Goal: Task Accomplishment & Management: Use online tool/utility

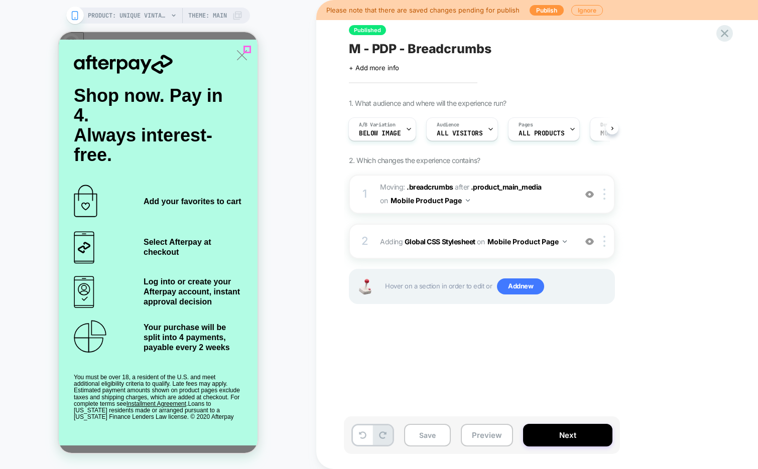
click at [72, 329] on icon "Close" at bounding box center [67, 333] width 9 height 9
click at [590, 239] on img at bounding box center [589, 241] width 9 height 9
click at [480, 437] on button "Preview" at bounding box center [487, 435] width 52 height 23
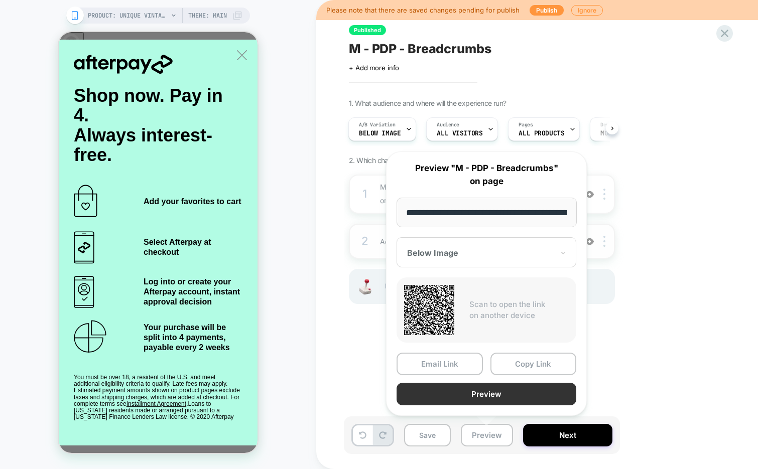
click at [0, 0] on button "Preview" at bounding box center [0, 0] width 0 height 0
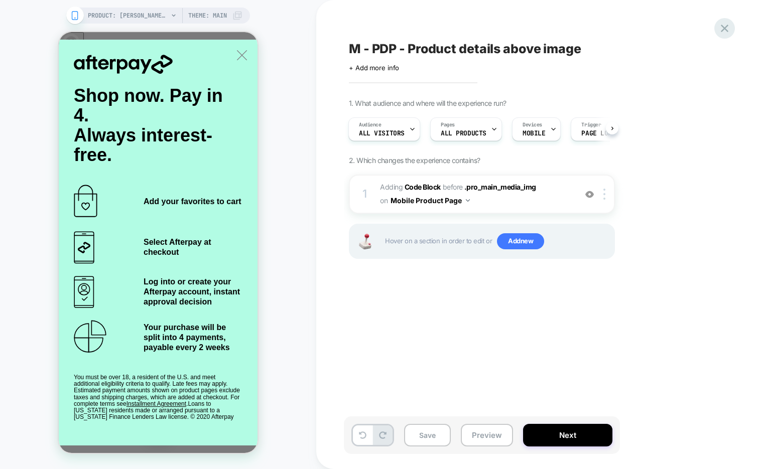
click at [0, 0] on icon at bounding box center [0, 0] width 0 height 0
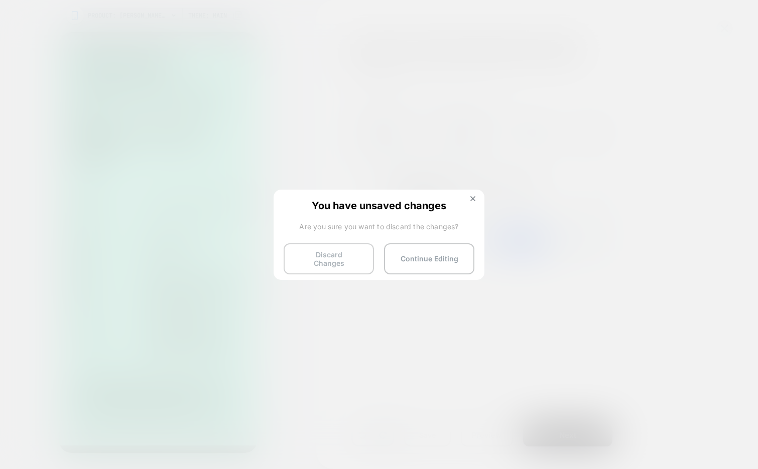
click at [0, 0] on button "Discard Changes" at bounding box center [0, 0] width 0 height 0
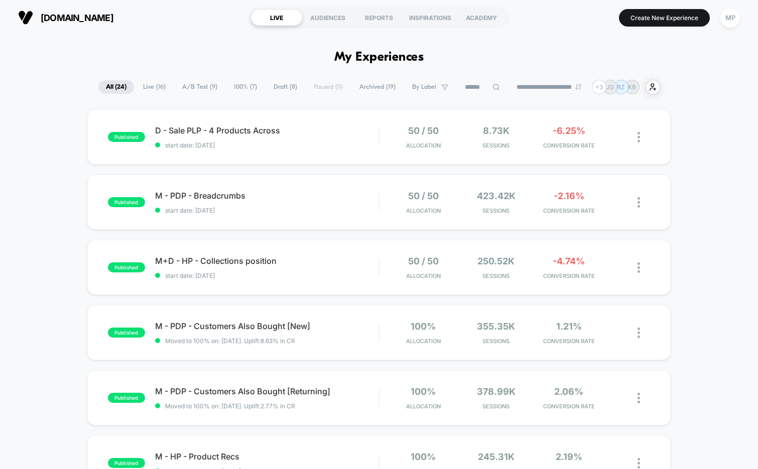
click at [273, 82] on span "Draft ( 8 )" at bounding box center [285, 87] width 39 height 14
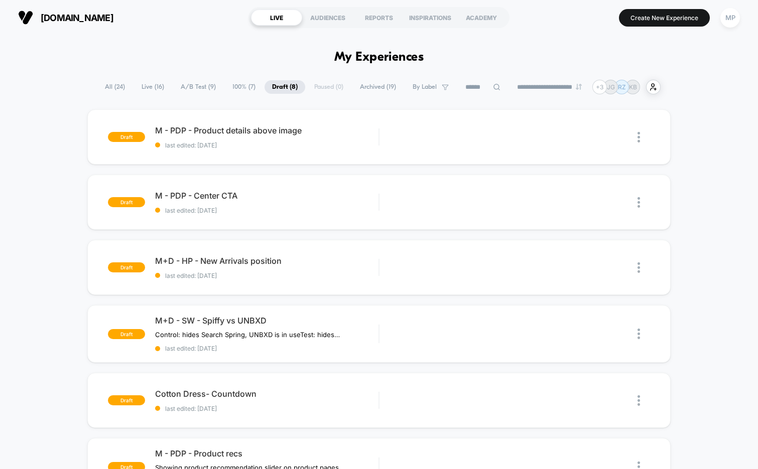
click at [185, 83] on span "A/B Test ( 9 )" at bounding box center [198, 87] width 50 height 14
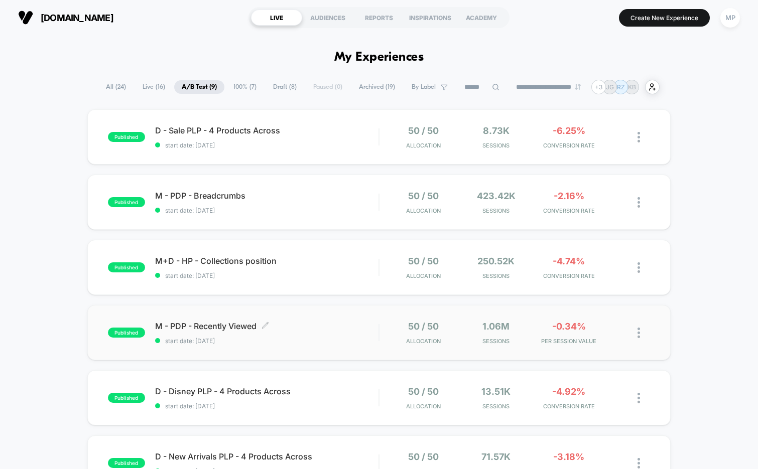
click at [274, 333] on div "M - PDP - Recently Viewed Click to edit experience details Click to edit experi…" at bounding box center [267, 333] width 224 height 24
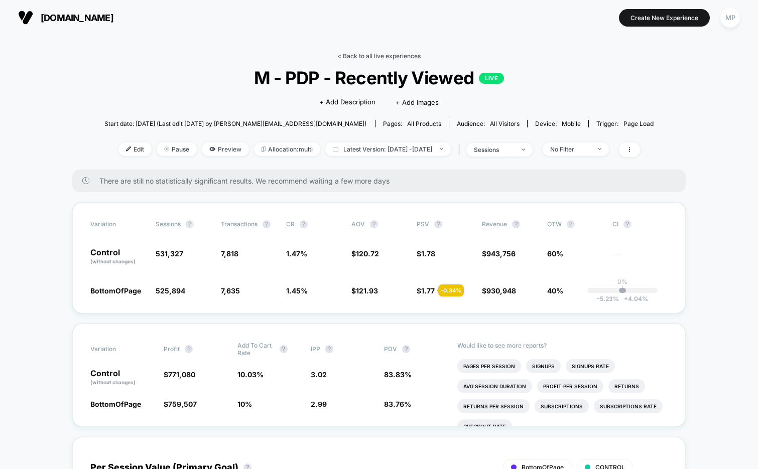
click at [362, 54] on link "< Back to all live experiences" at bounding box center [378, 56] width 83 height 8
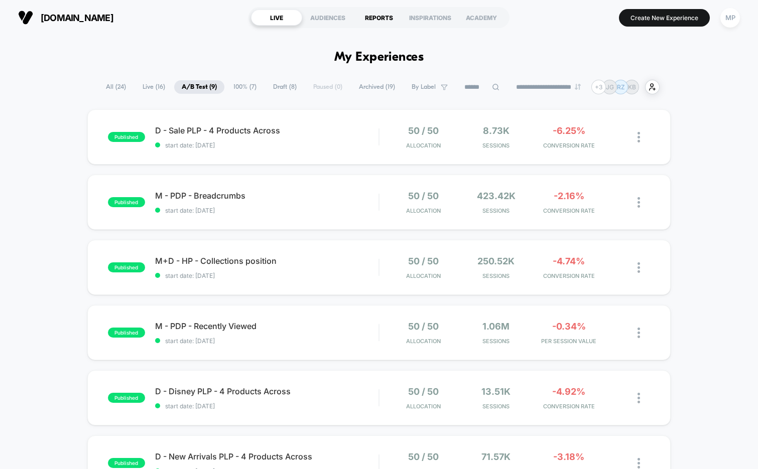
click at [380, 19] on div "REPORTS" at bounding box center [378, 18] width 51 height 16
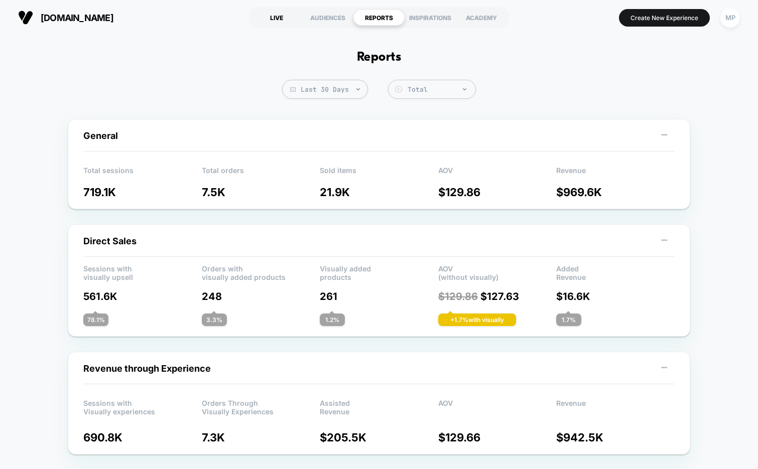
click at [281, 17] on div "LIVE" at bounding box center [276, 18] width 51 height 16
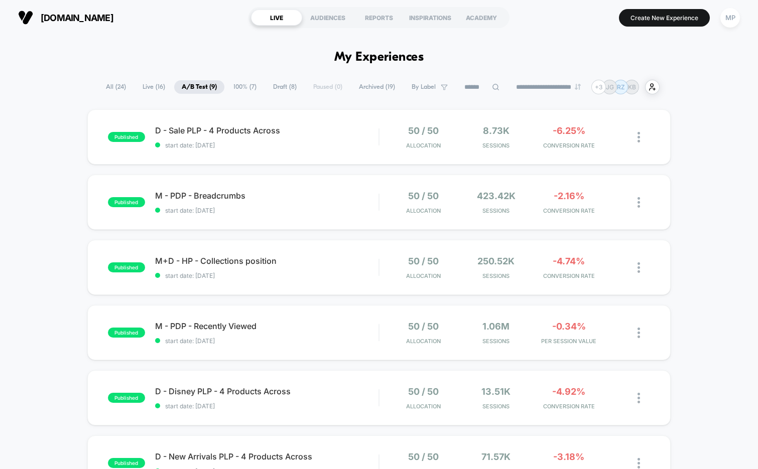
click at [245, 87] on span "100% ( 7 )" at bounding box center [245, 87] width 38 height 14
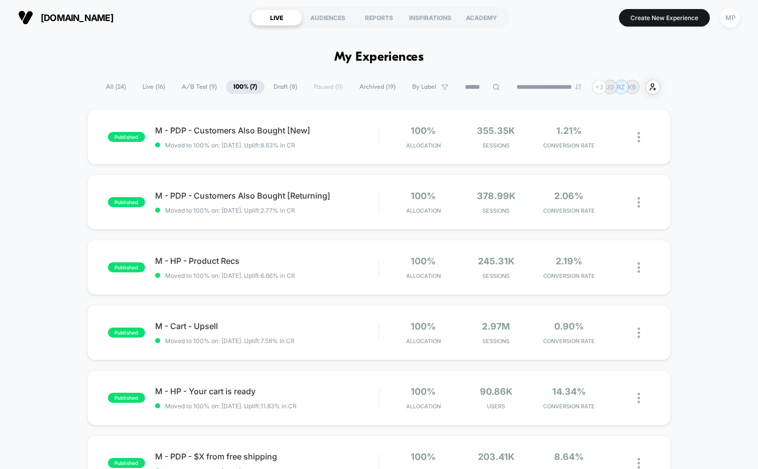
click at [194, 89] on span "A/B Test ( 9 )" at bounding box center [199, 87] width 50 height 14
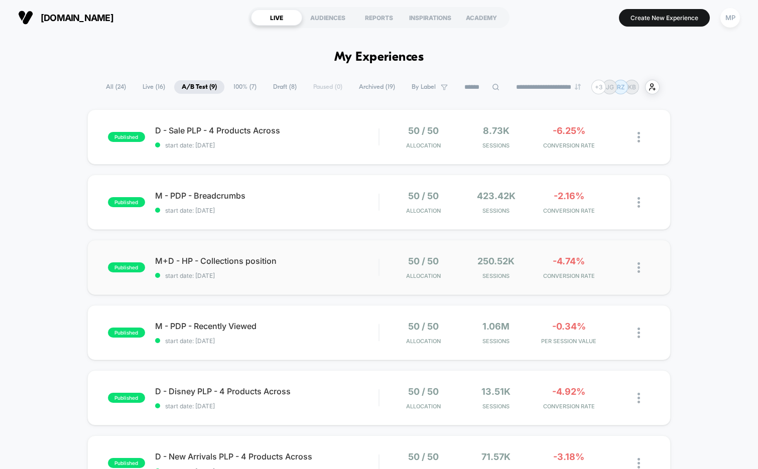
click at [275, 286] on div "published M+D - HP - Collections position start date: 8/5/2025 50 / 50 Allocati…" at bounding box center [379, 267] width 584 height 55
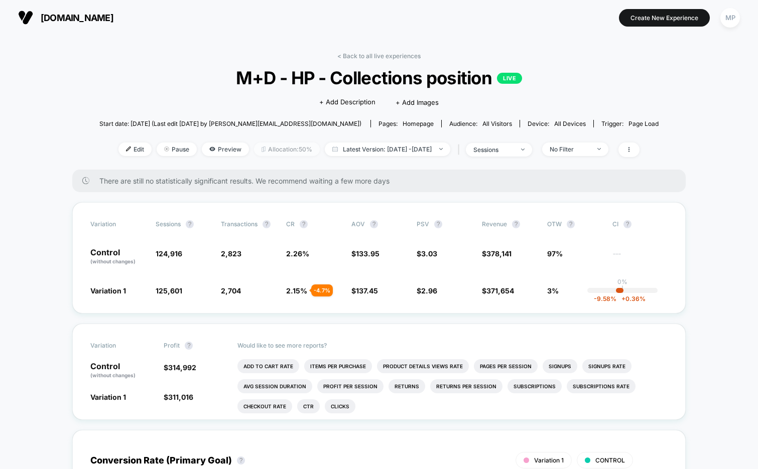
click at [270, 151] on span "Allocation: 50%" at bounding box center [287, 150] width 66 height 14
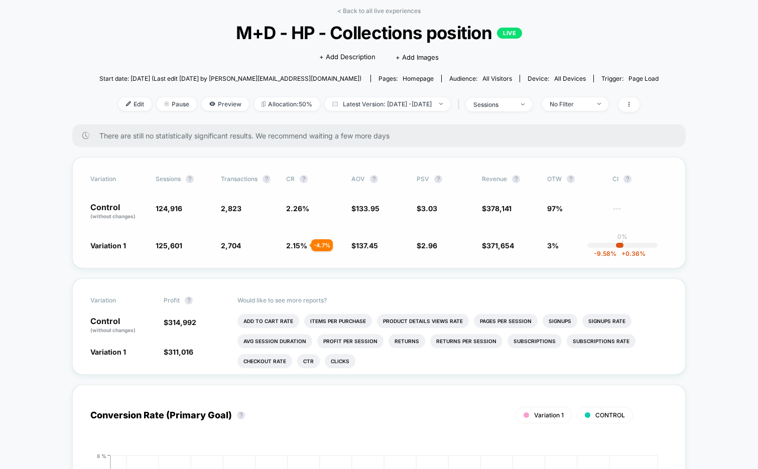
scroll to position [53, 0]
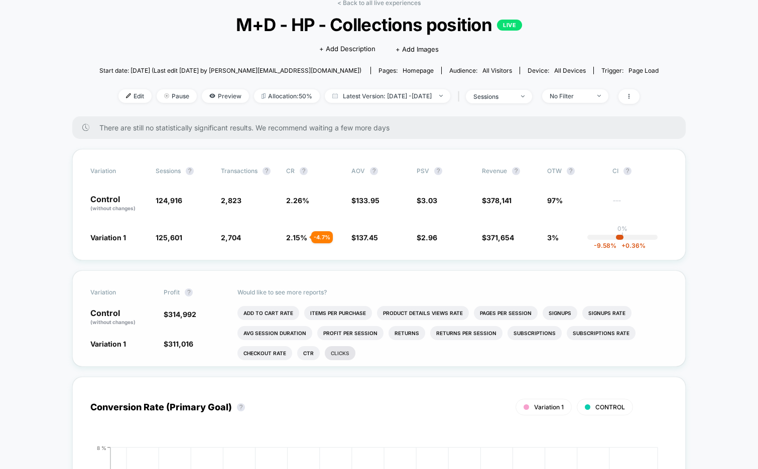
click at [340, 352] on li "Clicks" at bounding box center [340, 353] width 31 height 14
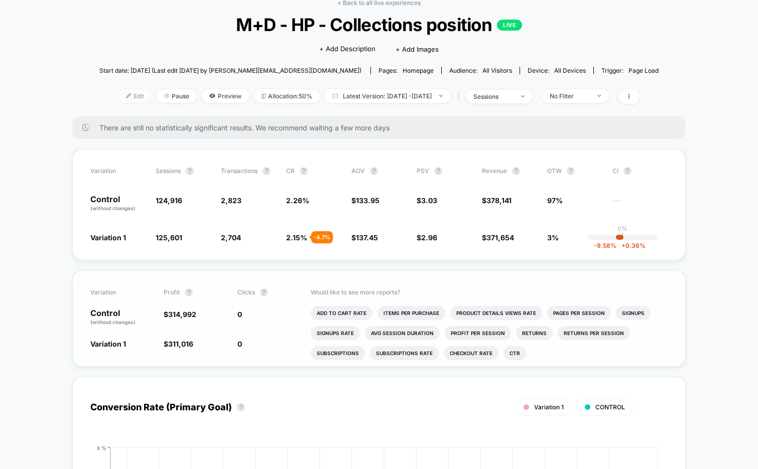
click at [118, 94] on span "Edit" at bounding box center [134, 96] width 33 height 14
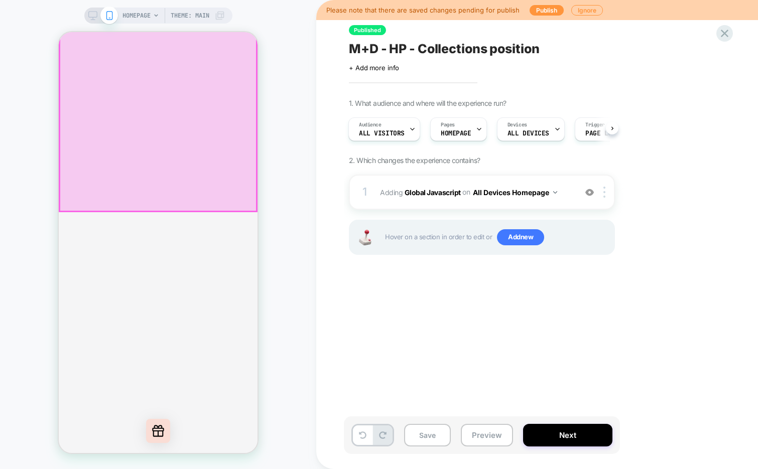
scroll to position [722, 0]
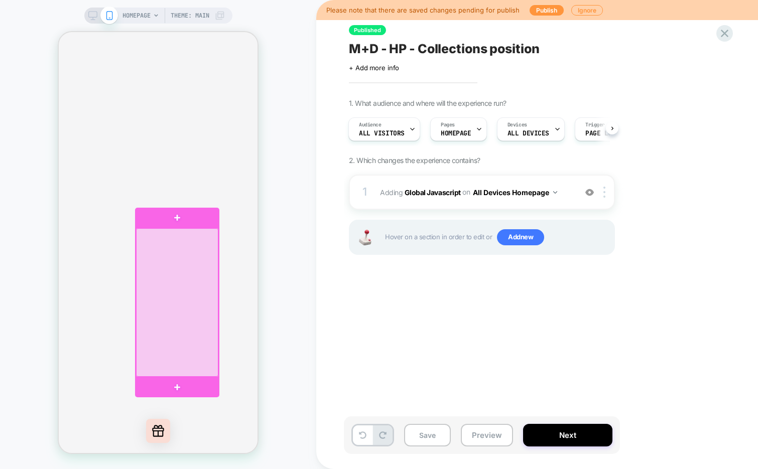
click at [169, 258] on div at bounding box center [177, 302] width 83 height 149
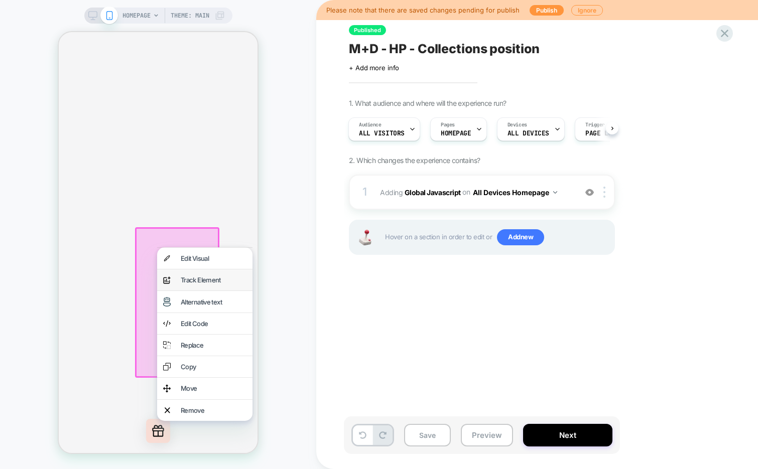
click at [185, 284] on div "Track Element" at bounding box center [214, 280] width 66 height 9
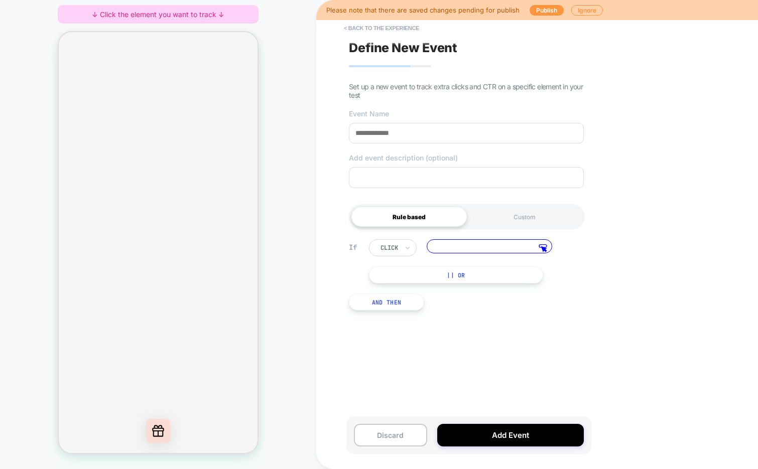
click at [402, 251] on div "click" at bounding box center [393, 247] width 48 height 17
click at [468, 245] on input at bounding box center [490, 246] width 126 height 14
click at [403, 277] on button "|| Or" at bounding box center [456, 275] width 174 height 17
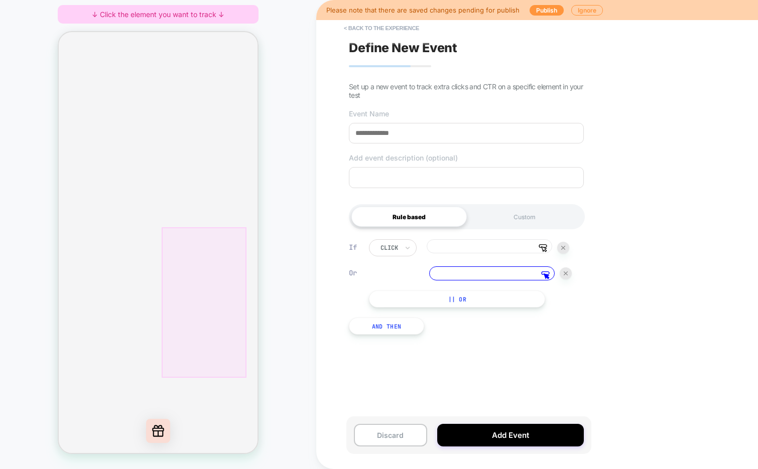
scroll to position [0, 81]
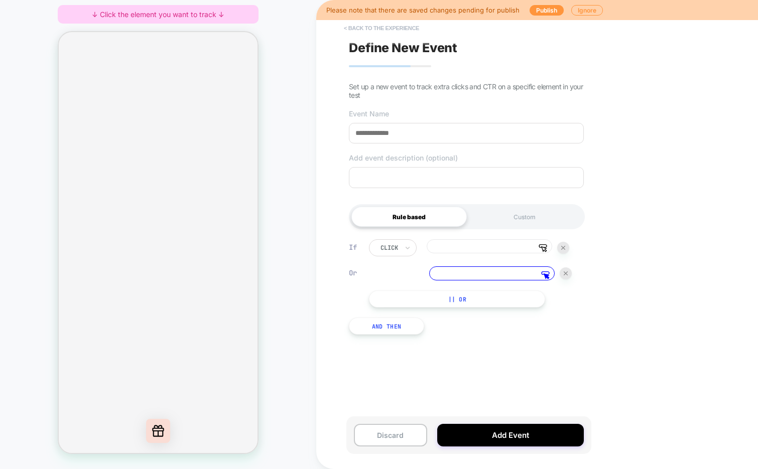
click at [368, 32] on button "< back to the experience" at bounding box center [381, 28] width 85 height 16
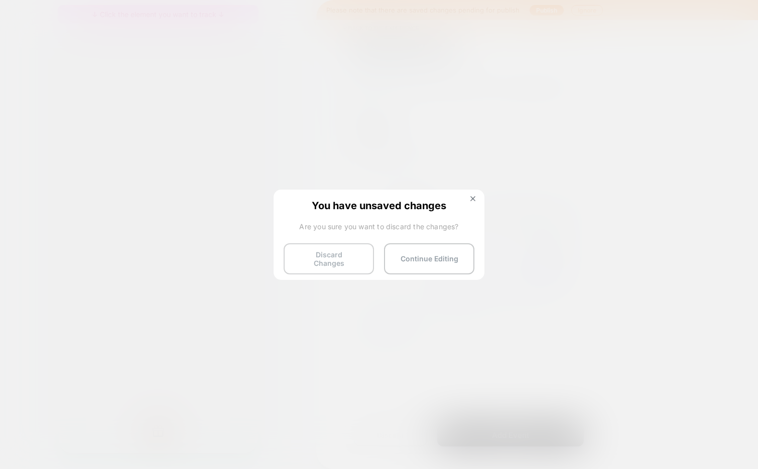
click at [342, 255] on button "Discard Changes" at bounding box center [329, 258] width 90 height 31
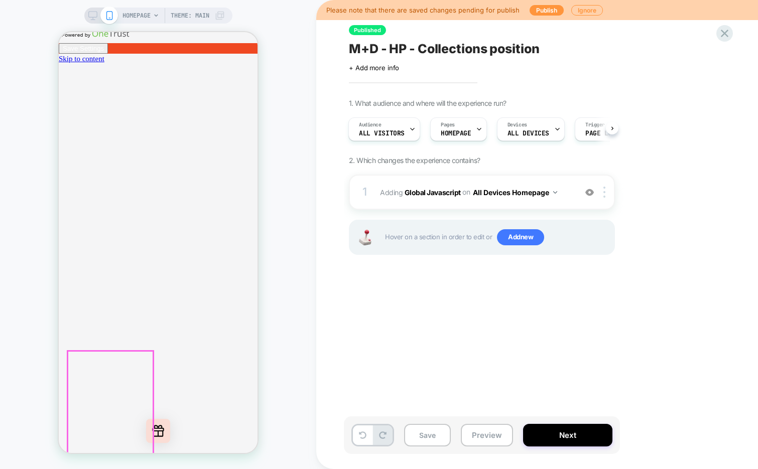
scroll to position [202, 0]
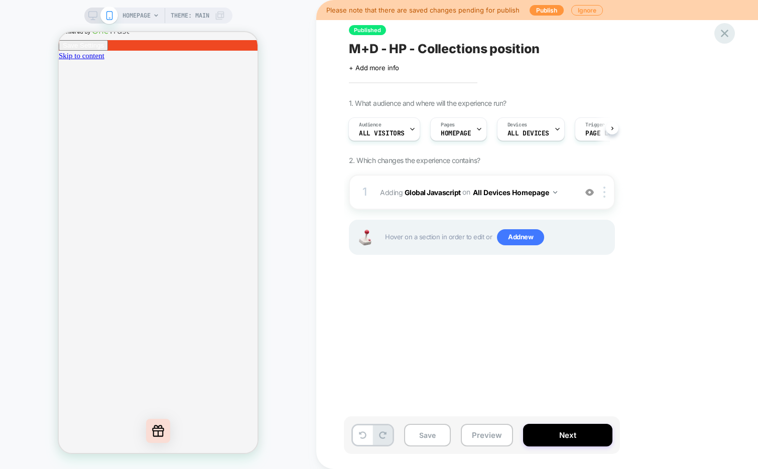
click at [723, 37] on icon at bounding box center [725, 34] width 14 height 14
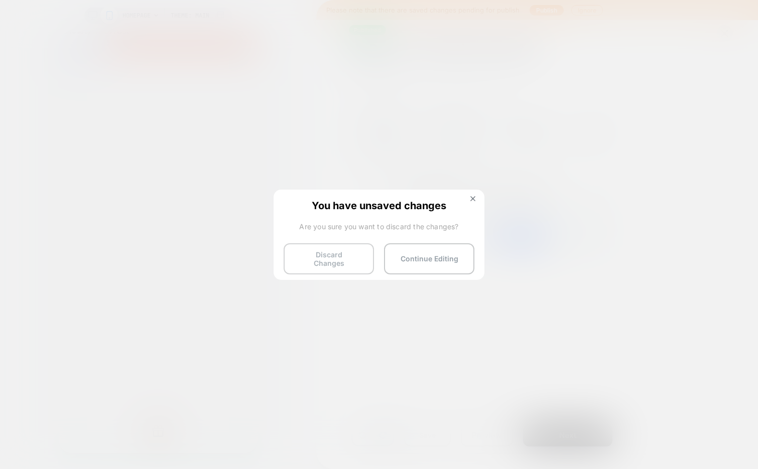
click at [347, 257] on button "Discard Changes" at bounding box center [329, 258] width 90 height 31
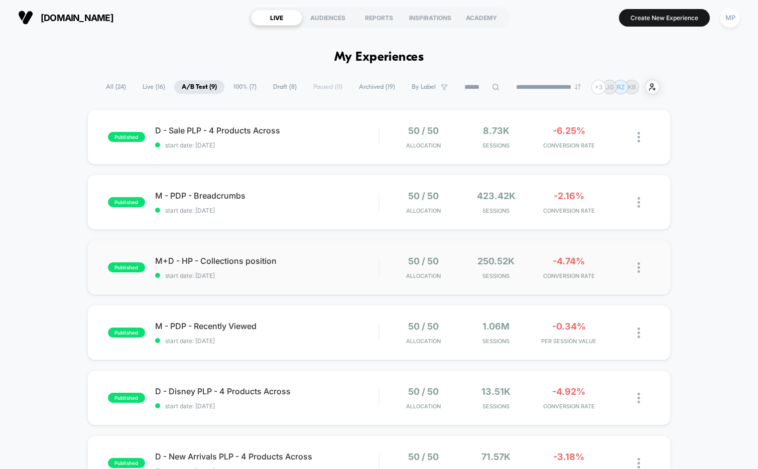
click at [291, 285] on div "published M+D - HP - Collections position start date: 8/5/2025 50 / 50 Allocati…" at bounding box center [379, 267] width 584 height 55
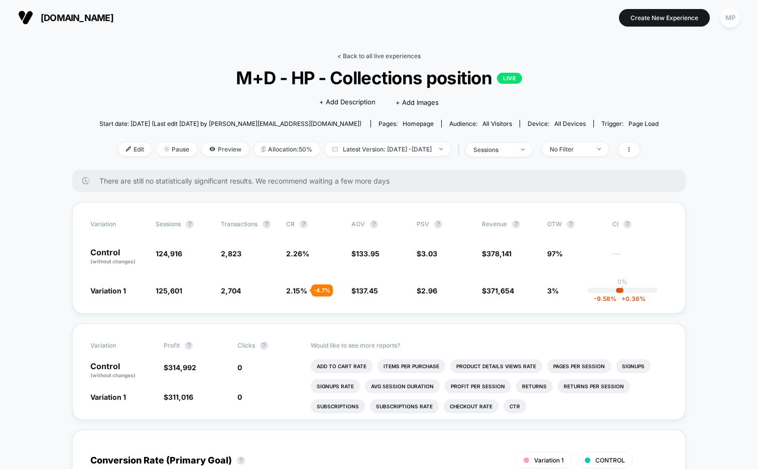
click at [381, 57] on link "< Back to all live experiences" at bounding box center [378, 56] width 83 height 8
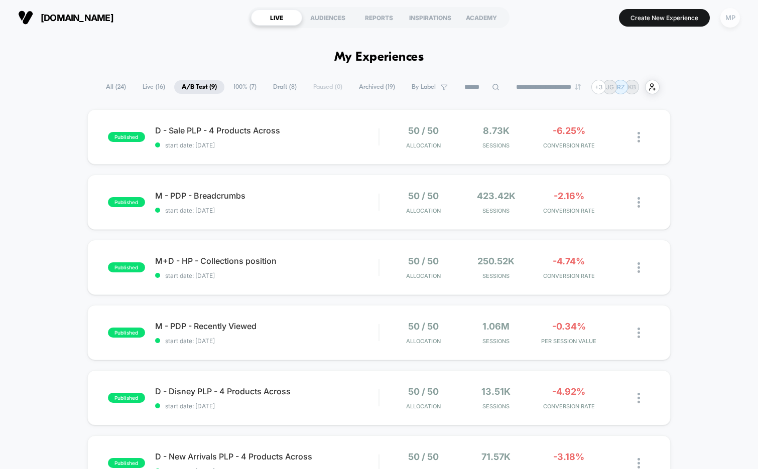
click at [733, 20] on div "MP" at bounding box center [730, 18] width 20 height 20
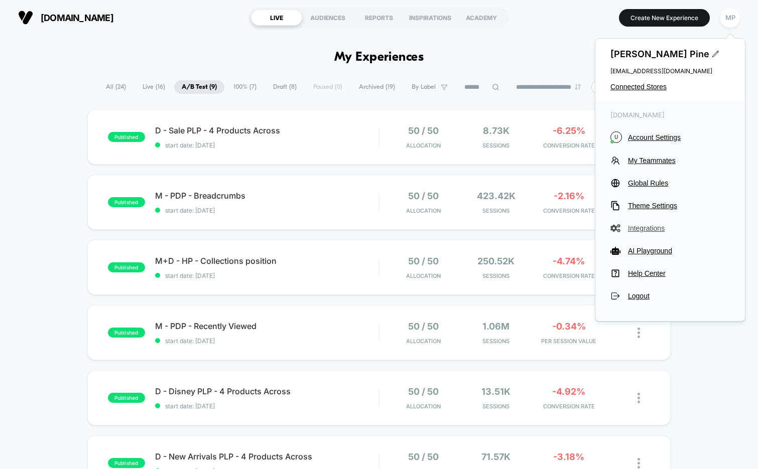
click at [633, 231] on span "Integrations" at bounding box center [679, 228] width 102 height 8
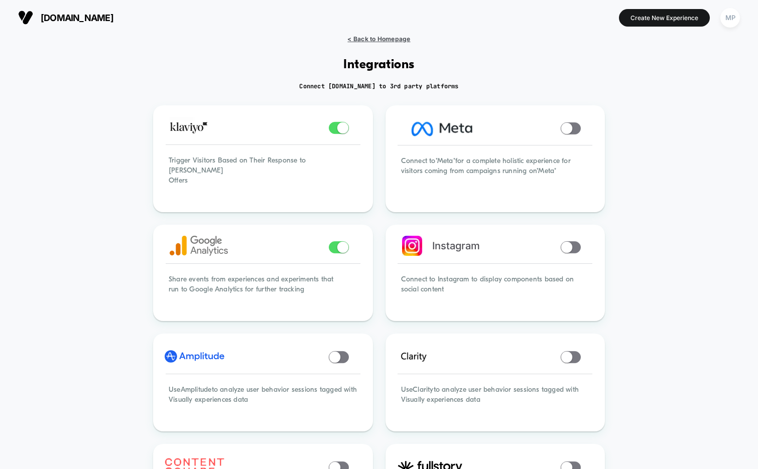
click at [360, 36] on span "< Back to Homepage" at bounding box center [378, 39] width 63 height 8
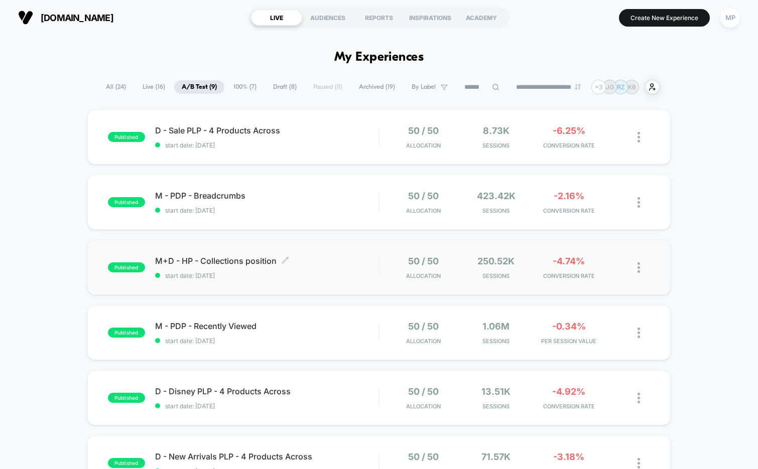
click at [295, 275] on span "start date: 8/5/2025" at bounding box center [267, 276] width 224 height 8
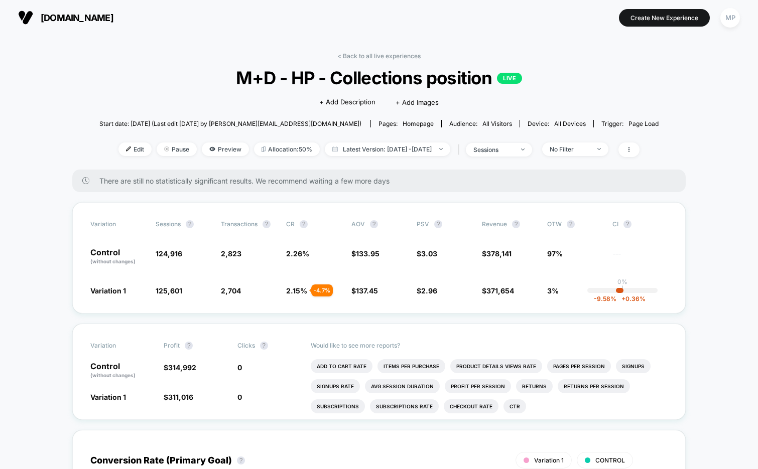
scroll to position [48, 0]
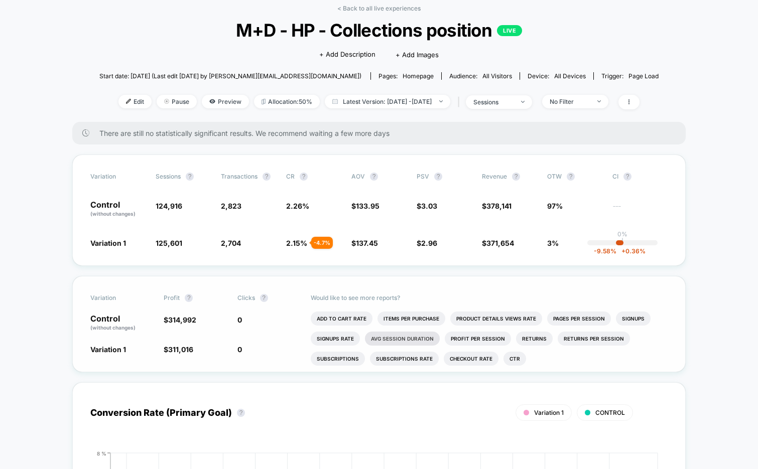
click at [405, 336] on li "Avg Session Duration" at bounding box center [402, 339] width 75 height 14
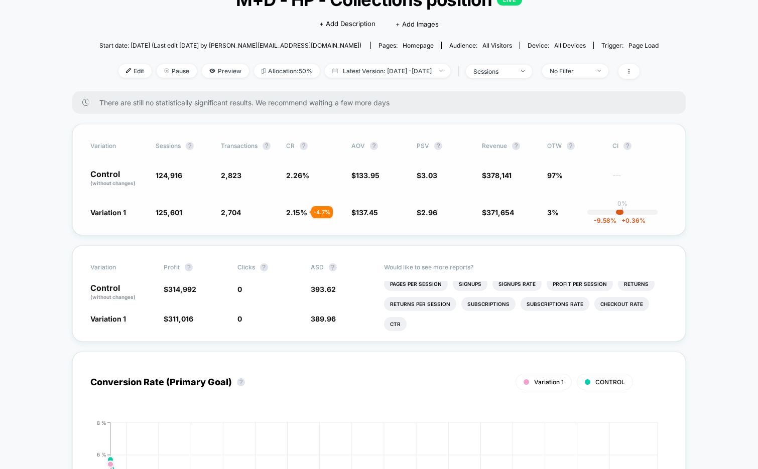
scroll to position [0, 0]
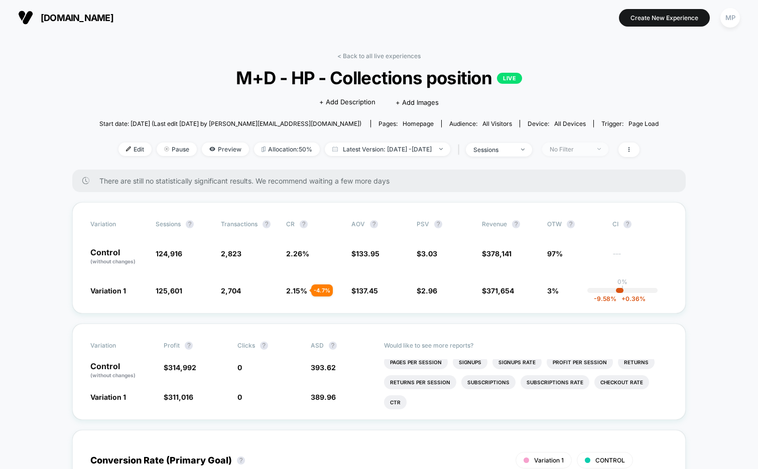
click at [577, 148] on div "No Filter" at bounding box center [570, 150] width 40 height 8
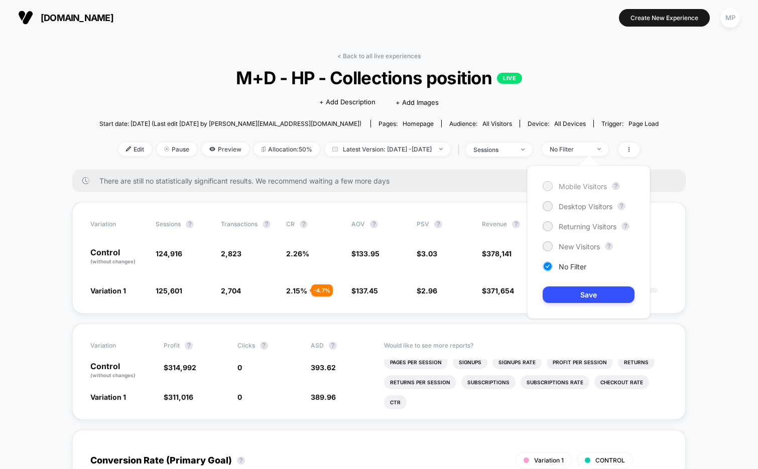
click at [596, 187] on span "Mobile Visitors" at bounding box center [583, 186] width 48 height 9
click at [563, 290] on button "Save" at bounding box center [589, 295] width 92 height 17
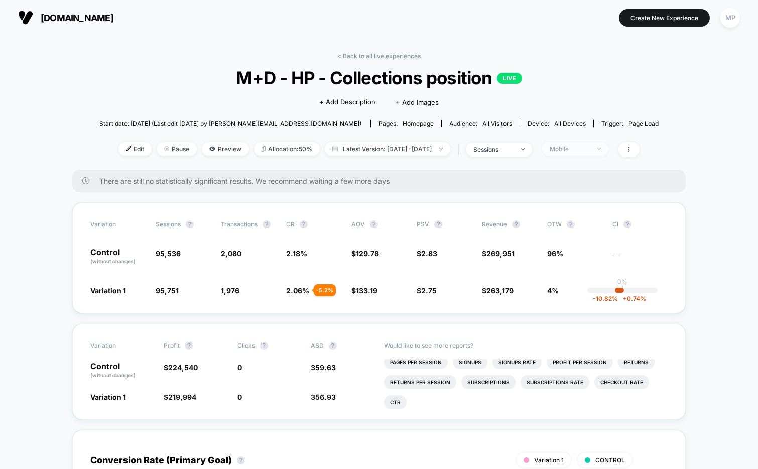
click at [590, 149] on div "Mobile" at bounding box center [570, 150] width 40 height 8
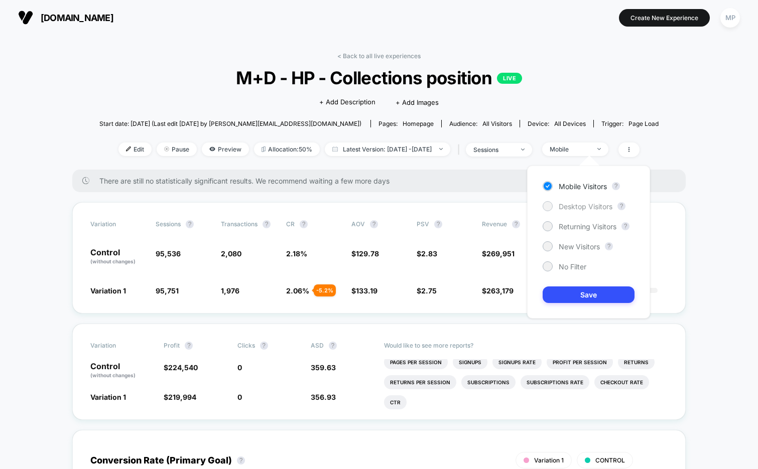
click at [577, 206] on span "Desktop Visitors" at bounding box center [586, 206] width 54 height 9
click at [570, 296] on button "Save" at bounding box center [589, 295] width 92 height 17
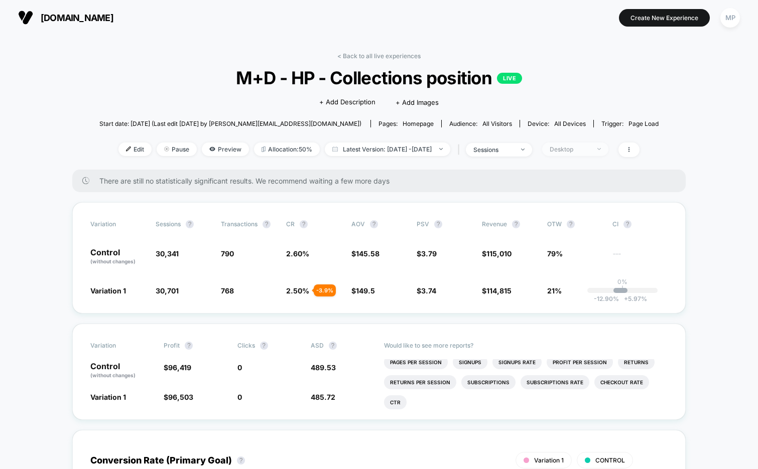
click at [589, 155] on span "Desktop" at bounding box center [575, 150] width 66 height 14
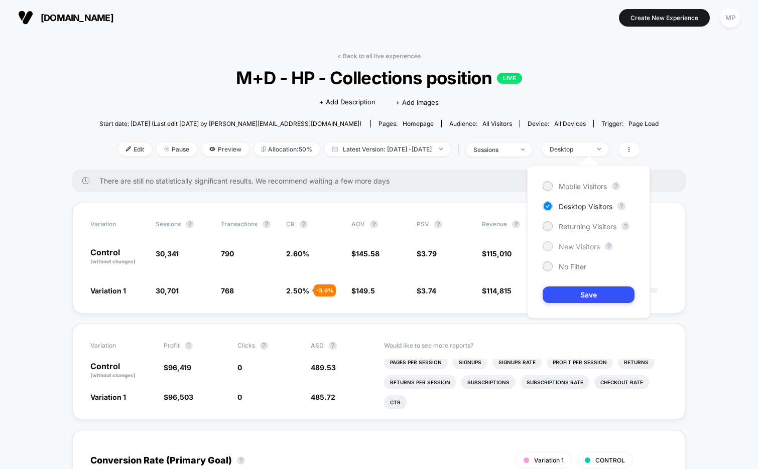
click at [571, 249] on span "New Visitors" at bounding box center [579, 246] width 41 height 9
click at [559, 291] on button "Save" at bounding box center [589, 295] width 92 height 17
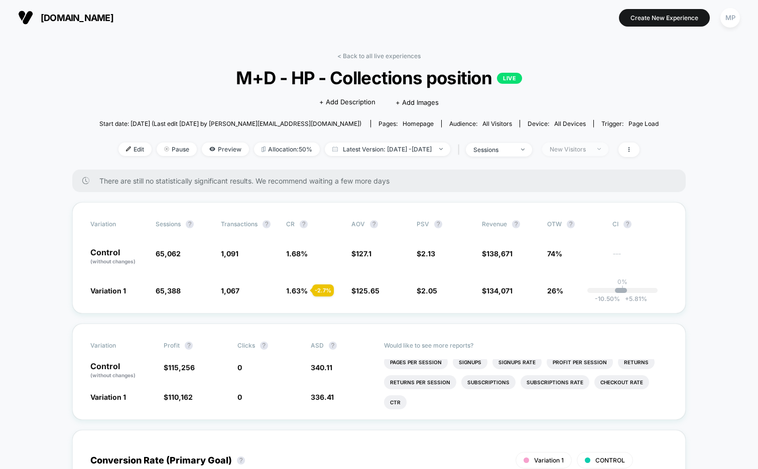
click at [590, 151] on div "New Visitors" at bounding box center [570, 150] width 40 height 8
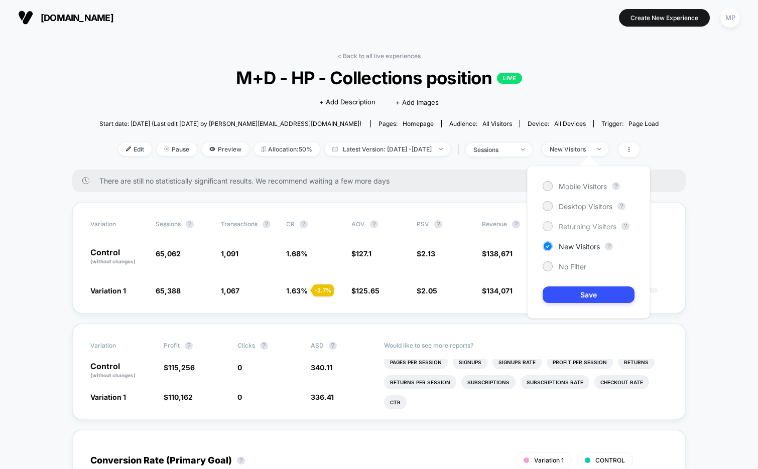
click at [577, 226] on span "Returning Visitors" at bounding box center [588, 226] width 58 height 9
click at [572, 296] on button "Save" at bounding box center [589, 295] width 92 height 17
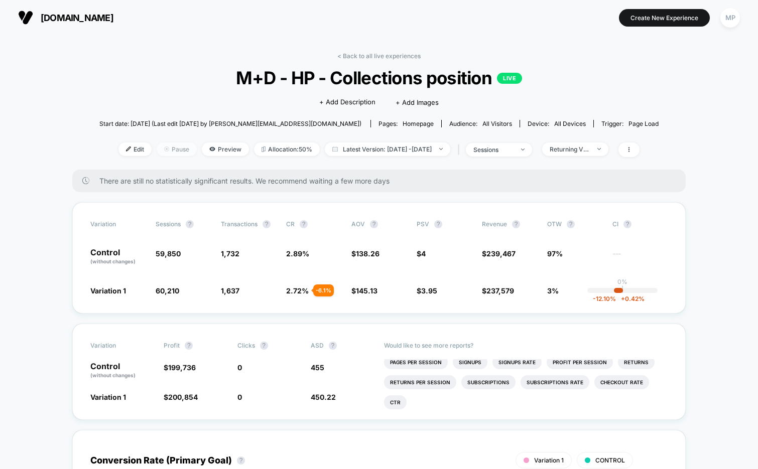
click at [160, 152] on span "Pause" at bounding box center [177, 150] width 40 height 14
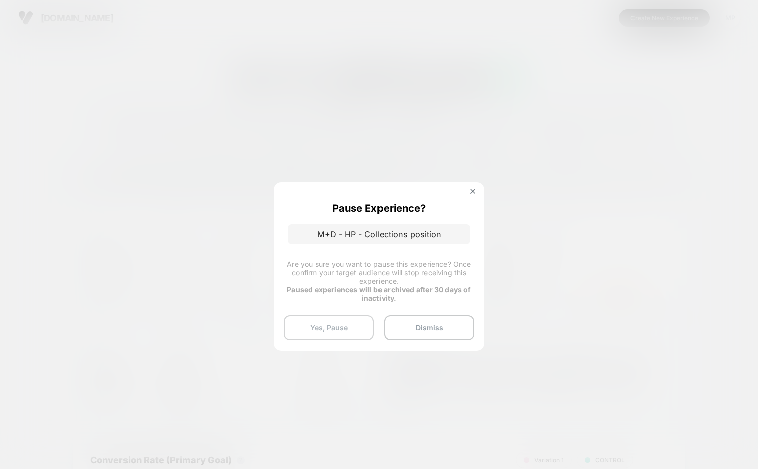
click at [308, 332] on button "Yes, Pause" at bounding box center [329, 327] width 90 height 25
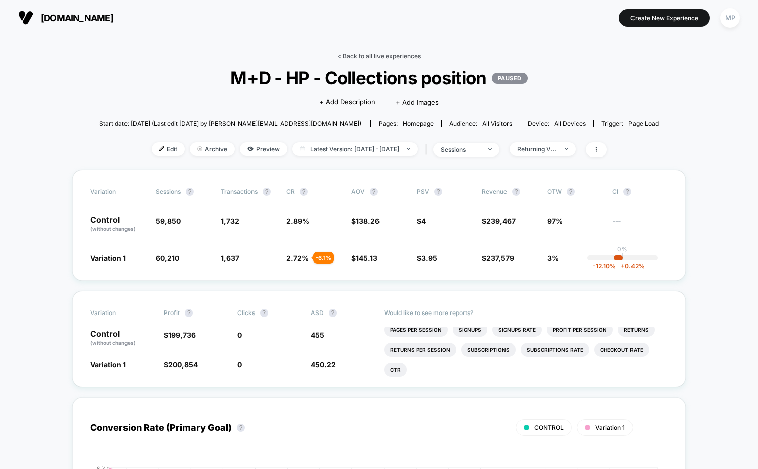
click at [381, 54] on link "< Back to all live experiences" at bounding box center [378, 56] width 83 height 8
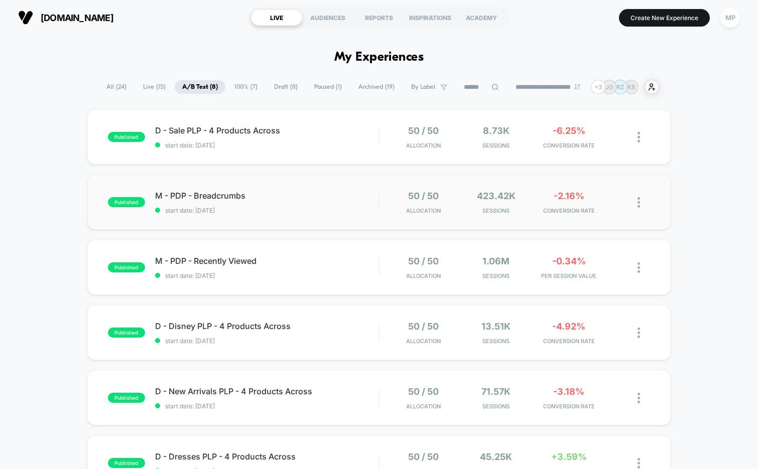
click at [272, 219] on div "published M - PDP - Breadcrumbs start date: 8/5/2025 50 / 50 Allocation 423.42k…" at bounding box center [379, 202] width 584 height 55
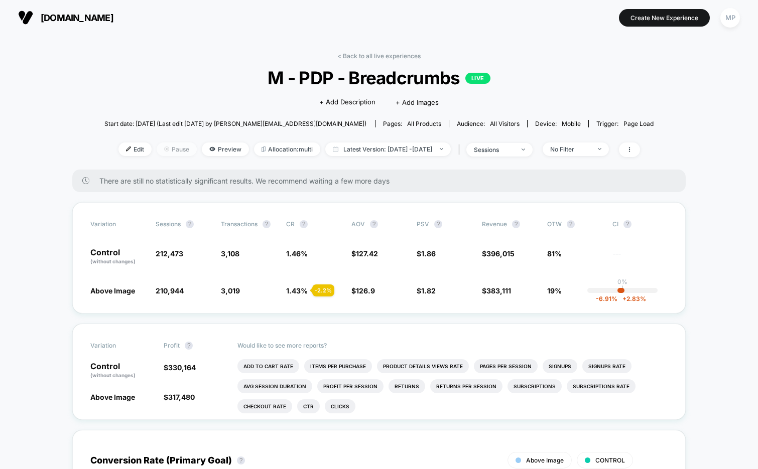
click at [161, 150] on span "Pause" at bounding box center [177, 150] width 40 height 14
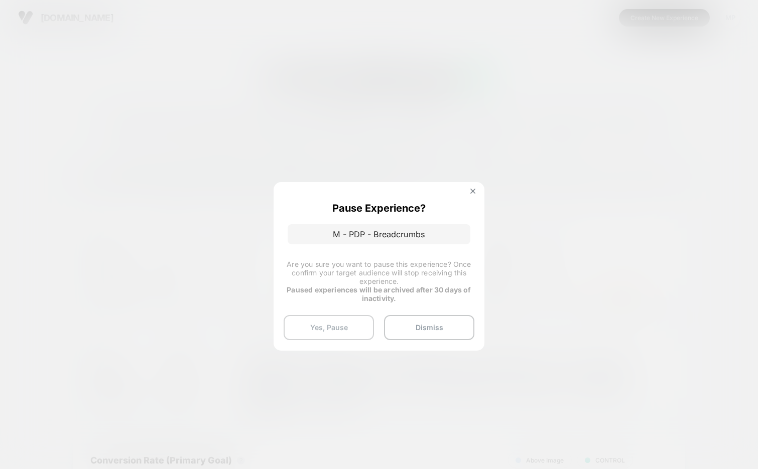
click at [334, 334] on button "Yes, Pause" at bounding box center [329, 327] width 90 height 25
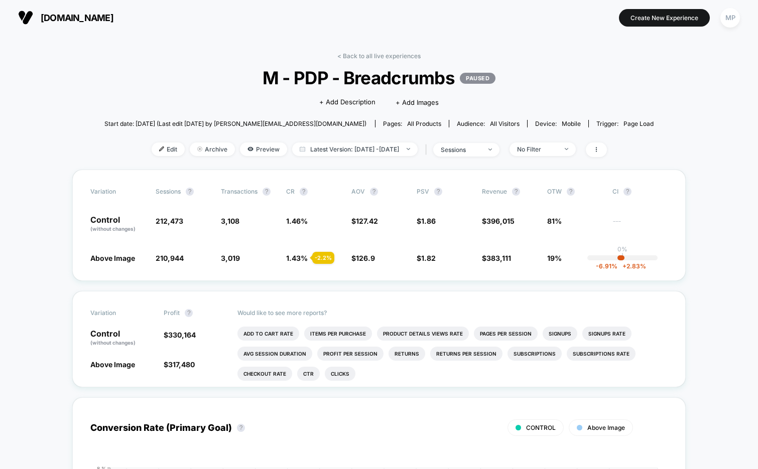
click at [357, 63] on div "< Back to all live experiences M - PDP - Breadcrumbs PAUSED Click to edit exper…" at bounding box center [379, 110] width 550 height 117
click at [357, 57] on link "< Back to all live experiences" at bounding box center [378, 56] width 83 height 8
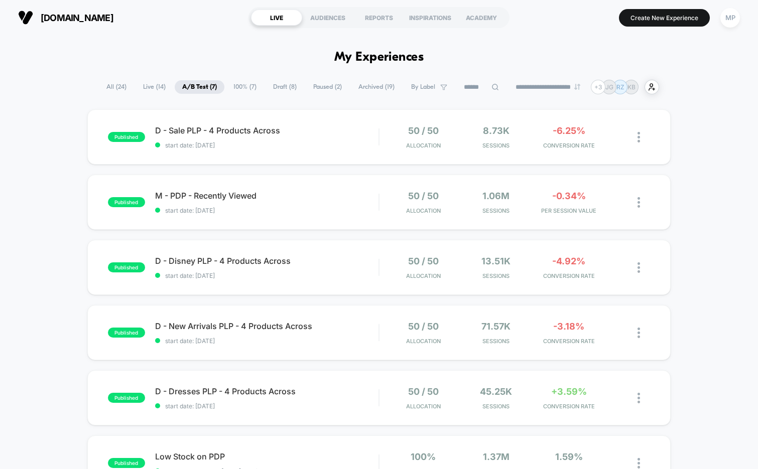
click at [276, 82] on span "Draft ( 8 )" at bounding box center [285, 87] width 39 height 14
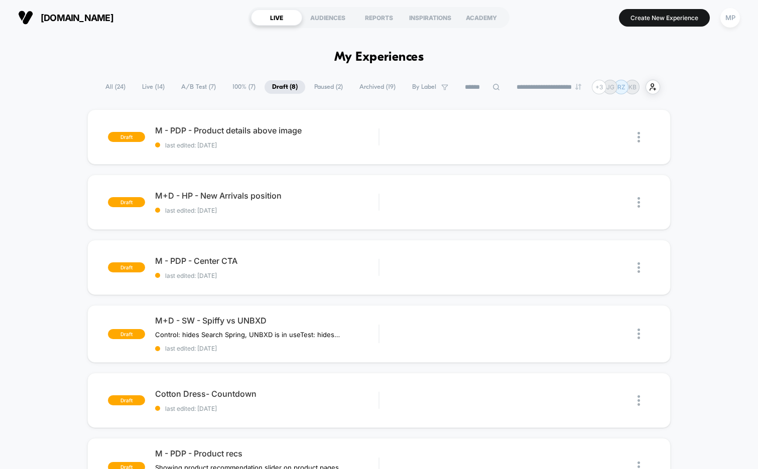
click at [235, 85] on span "100% ( 7 )" at bounding box center [244, 87] width 38 height 14
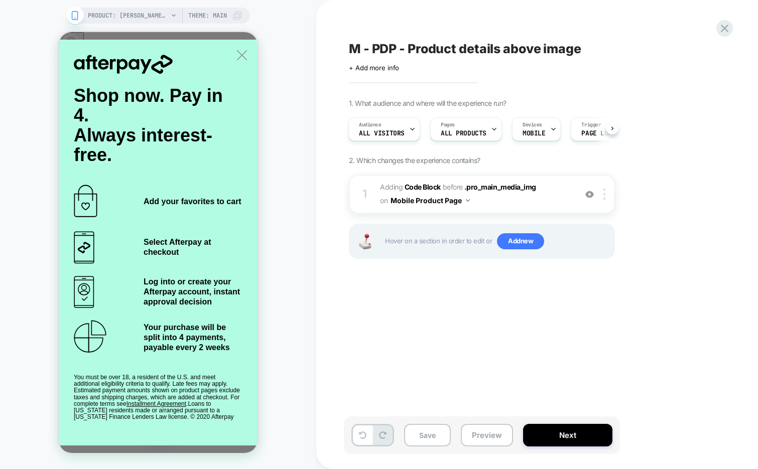
click at [0, 0] on span "M - PDP - Product details above image" at bounding box center [0, 0] width 0 height 0
click at [0, 0] on textarea "**********" at bounding box center [0, 0] width 0 height 0
click at [72, 329] on icon "Close" at bounding box center [67, 333] width 9 height 9
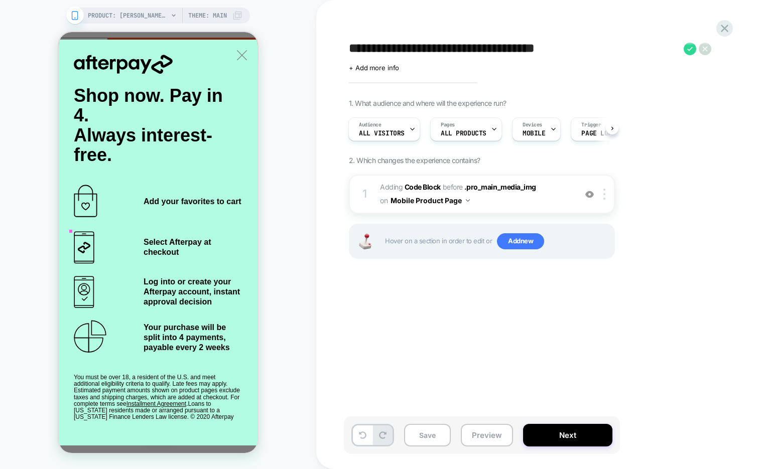
scroll to position [220, 0]
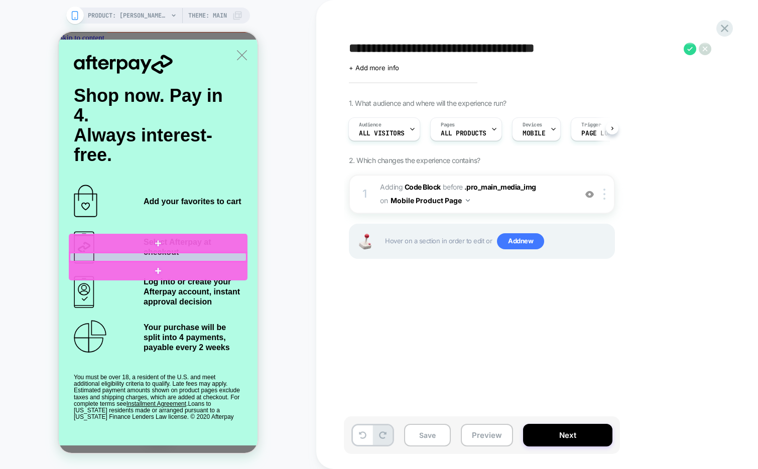
click at [114, 256] on div at bounding box center [158, 257] width 177 height 9
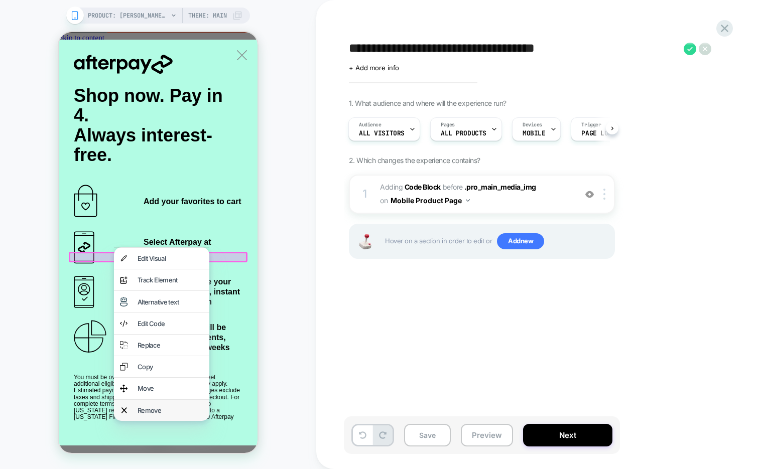
click at [142, 404] on div "Remove" at bounding box center [161, 410] width 95 height 21
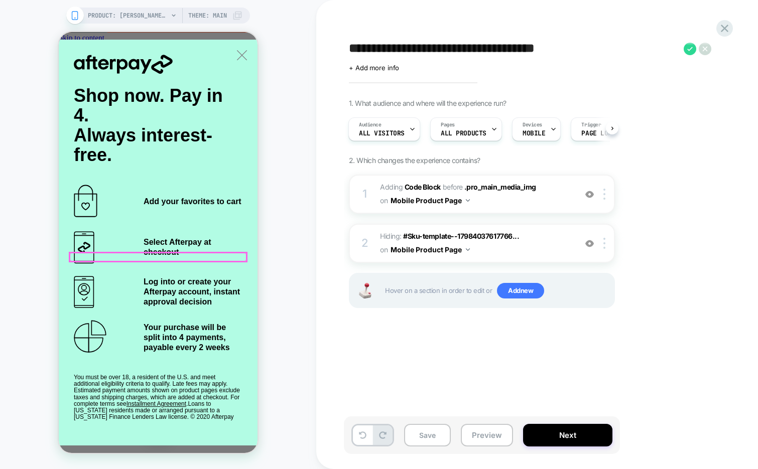
scroll to position [123, 0]
click at [0, 0] on button "Save" at bounding box center [0, 0] width 0 height 0
click at [490, 438] on button "Preview" at bounding box center [487, 435] width 52 height 23
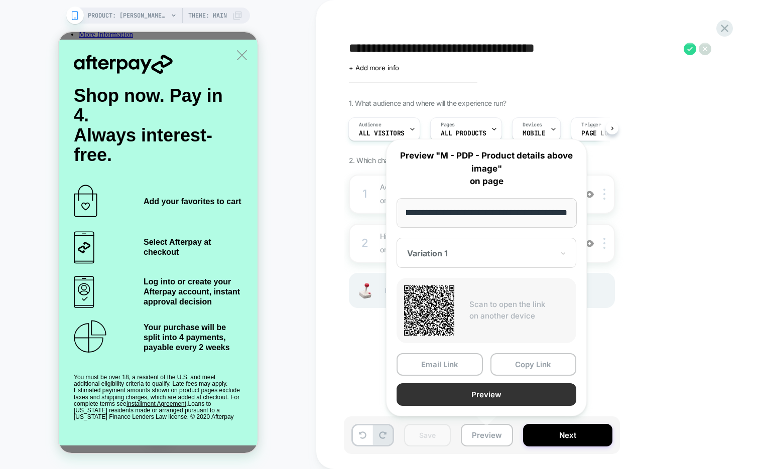
scroll to position [0, 0]
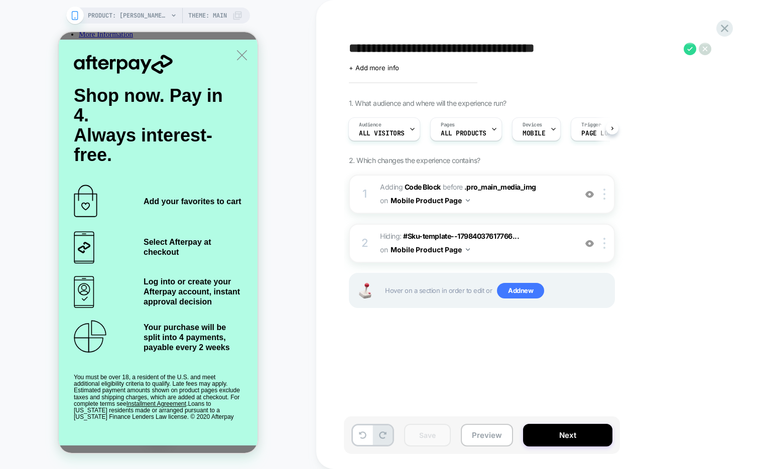
click at [299, 50] on div "PRODUCT: Elvira x Unique Vintage Black Dagger Velvet Maxi Dress PRODUCT: Elvira…" at bounding box center [158, 234] width 316 height 449
click at [0, 0] on div "**********" at bounding box center [0, 0] width 0 height 0
click at [0, 0] on icon at bounding box center [0, 0] width 0 height 0
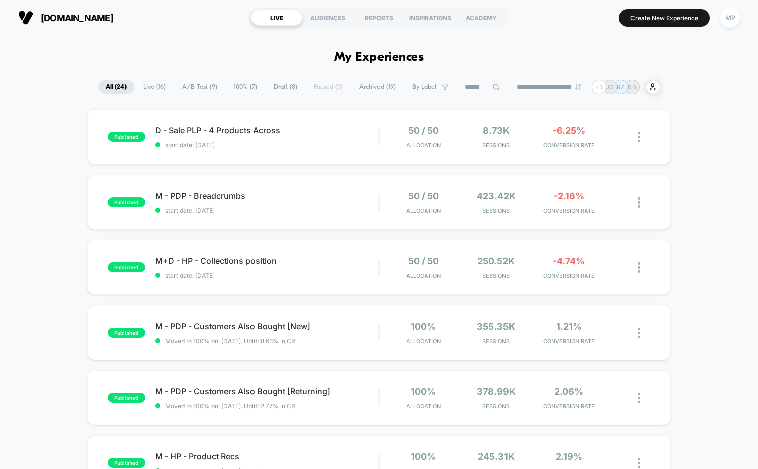
click at [273, 90] on span "Draft ( 8 )" at bounding box center [285, 87] width 39 height 14
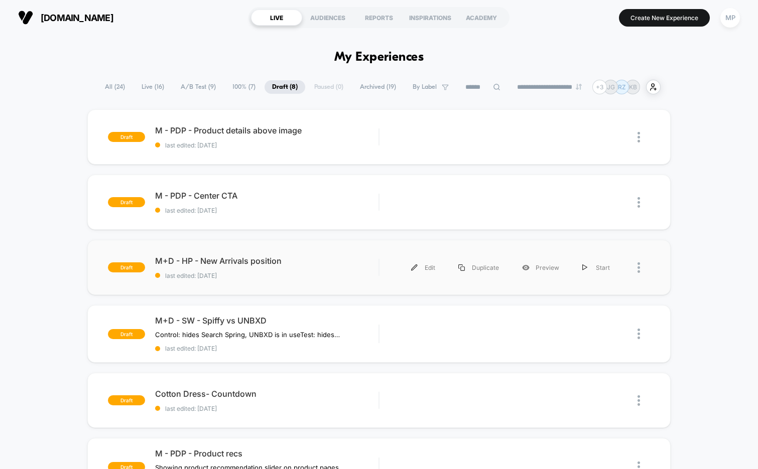
click at [291, 282] on div "draft M+D - HP - New Arrivals position last edited: 9/2/2025 Edit Duplicate Pre…" at bounding box center [379, 267] width 584 height 55
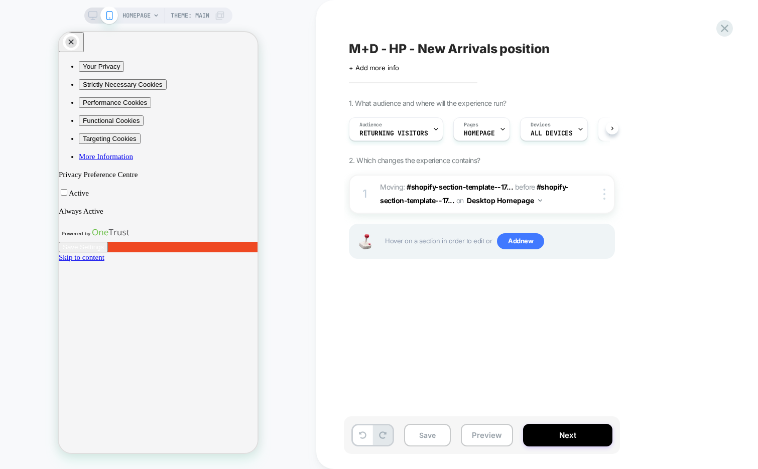
scroll to position [0, 1]
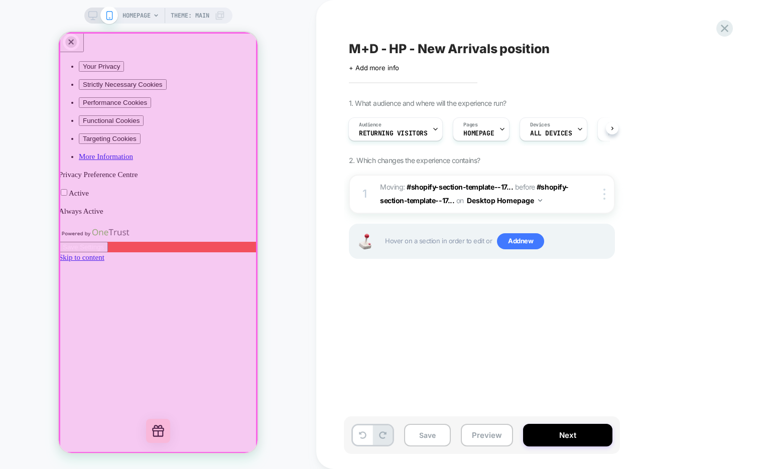
click at [245, 50] on div at bounding box center [158, 243] width 197 height 420
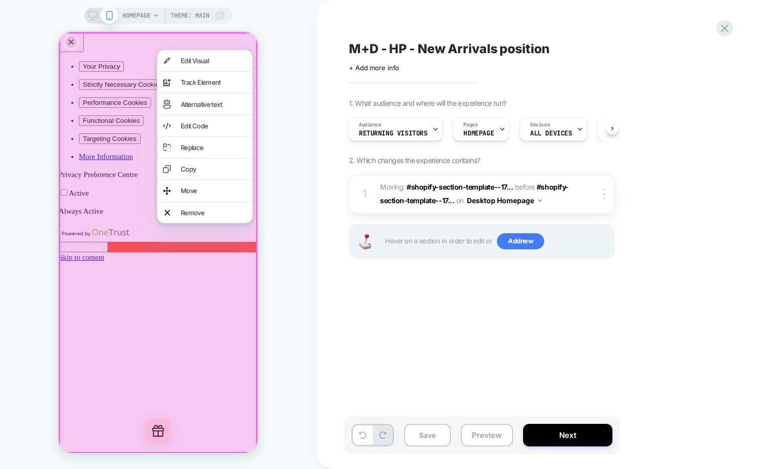
click at [92, 192] on div at bounding box center [158, 243] width 199 height 422
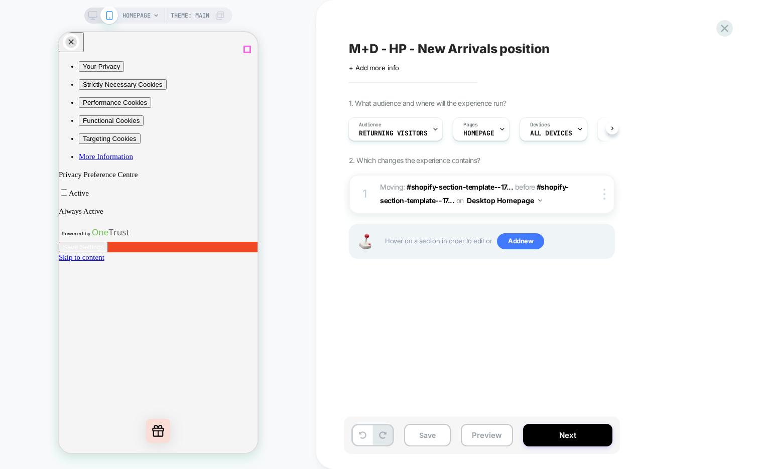
click at [63, 329] on icon "Close" at bounding box center [63, 329] width 0 height 0
click at [90, 12] on icon at bounding box center [92, 15] width 9 height 9
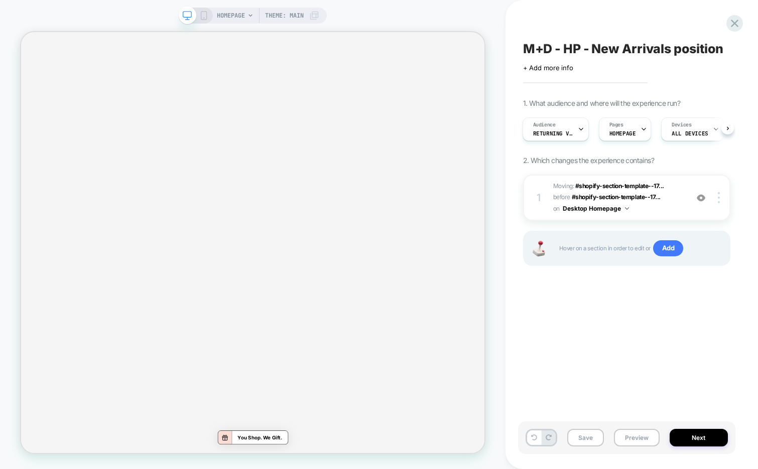
scroll to position [747, 0]
click at [0, 0] on img at bounding box center [0, 0] width 0 height 0
click at [702, 197] on img at bounding box center [701, 198] width 9 height 9
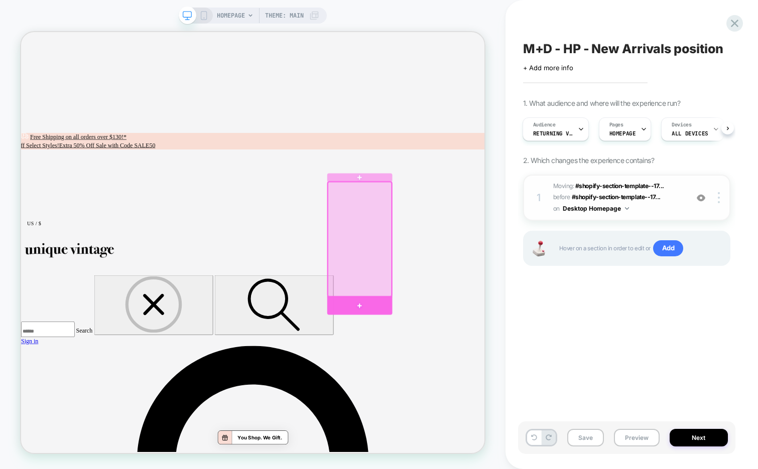
scroll to position [1331, 0]
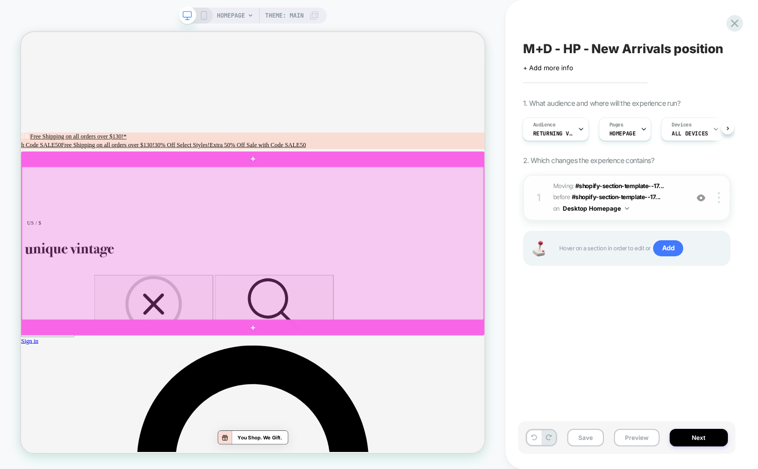
click at [623, 226] on div at bounding box center [330, 314] width 616 height 204
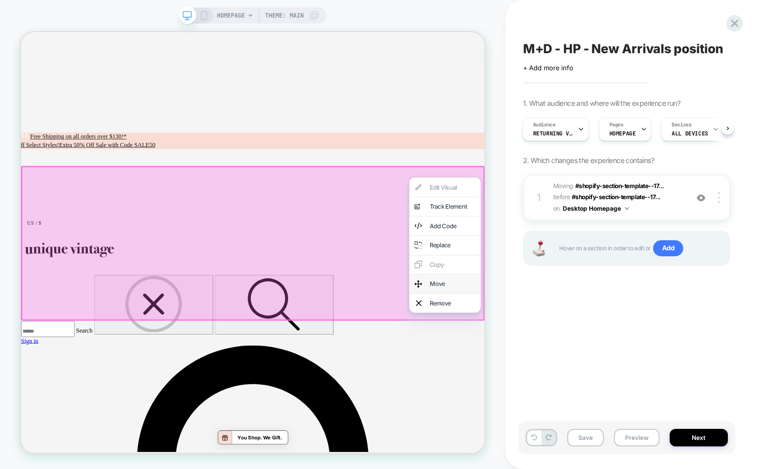
click at [574, 366] on div "Move" at bounding box center [596, 367] width 61 height 11
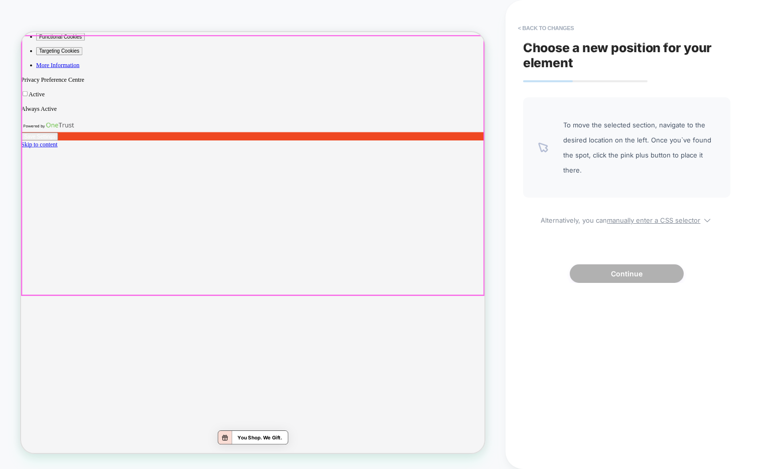
scroll to position [92, 0]
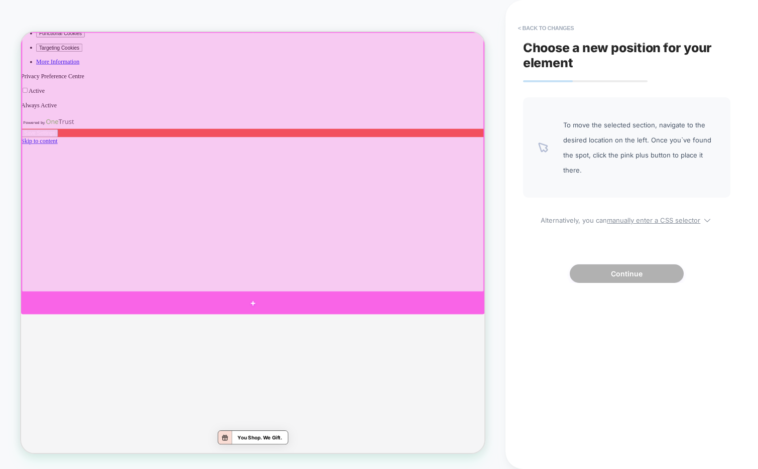
click at [400, 394] on div at bounding box center [330, 395] width 618 height 30
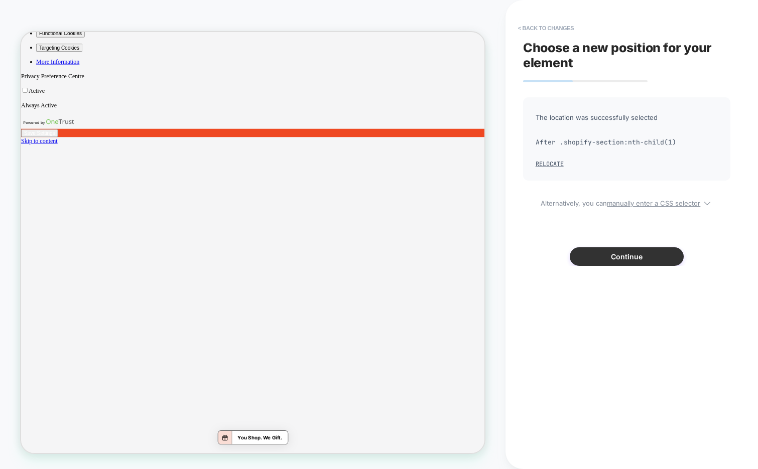
click at [640, 256] on button "Continue" at bounding box center [627, 257] width 114 height 19
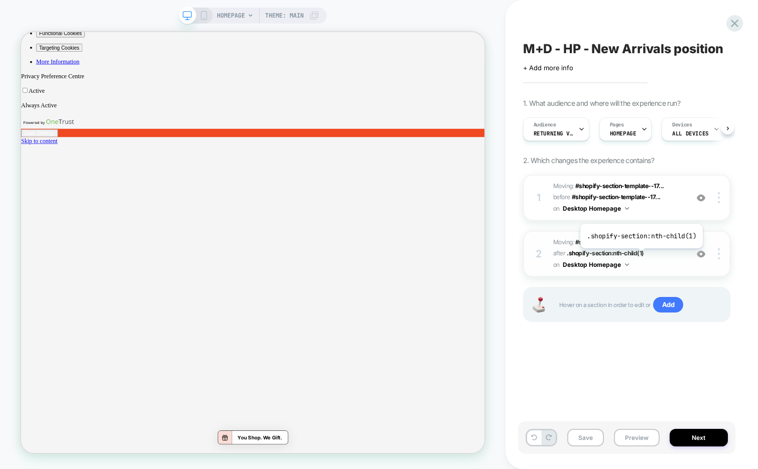
scroll to position [0, 1]
click at [721, 197] on div at bounding box center [720, 197] width 19 height 11
click at [636, 222] on div "Delete" at bounding box center [659, 224] width 89 height 27
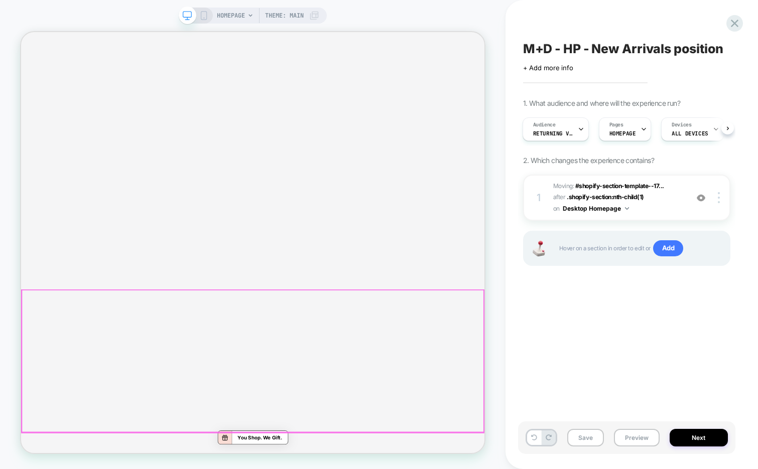
scroll to position [368, 0]
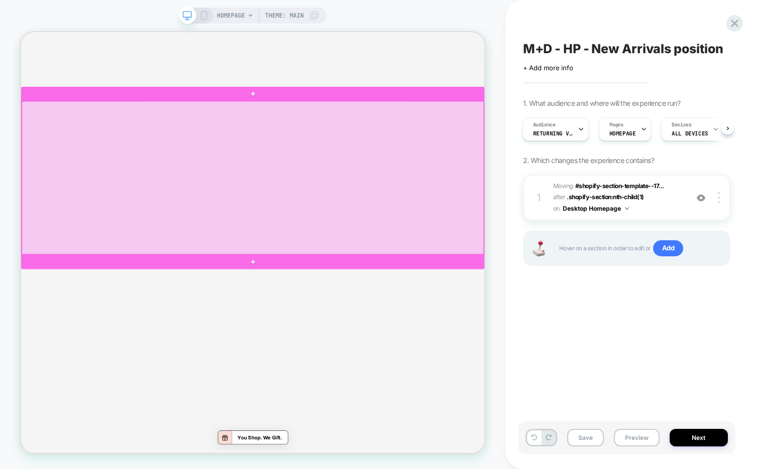
click at [602, 142] on div at bounding box center [330, 227] width 616 height 204
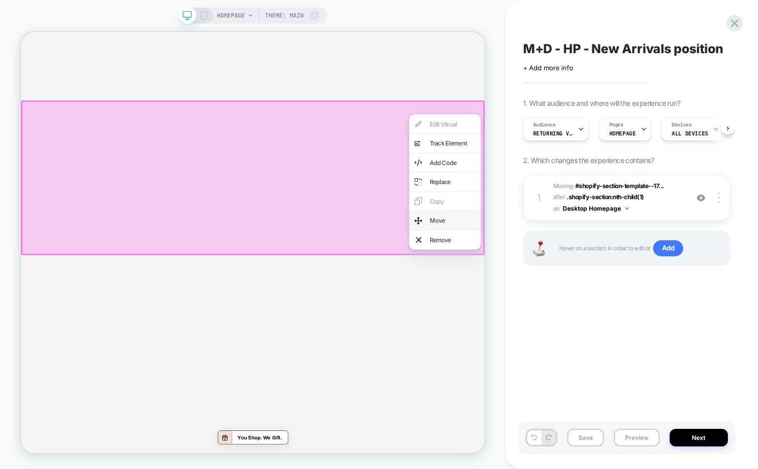
click at [569, 283] on div "Move" at bounding box center [596, 283] width 61 height 11
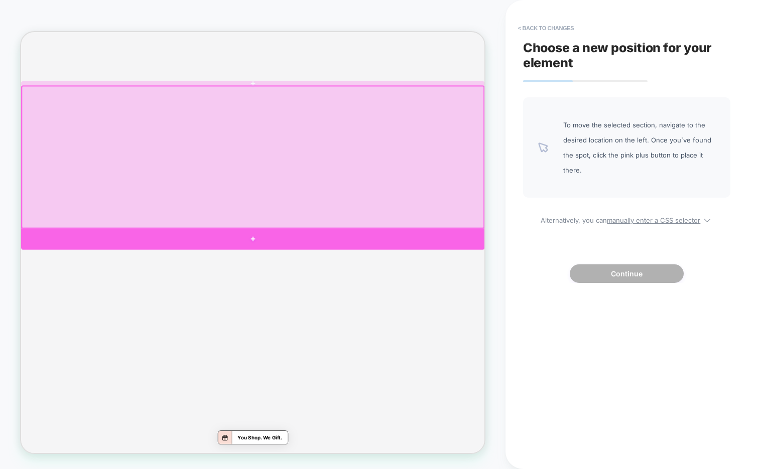
click at [511, 305] on div at bounding box center [330, 308] width 618 height 27
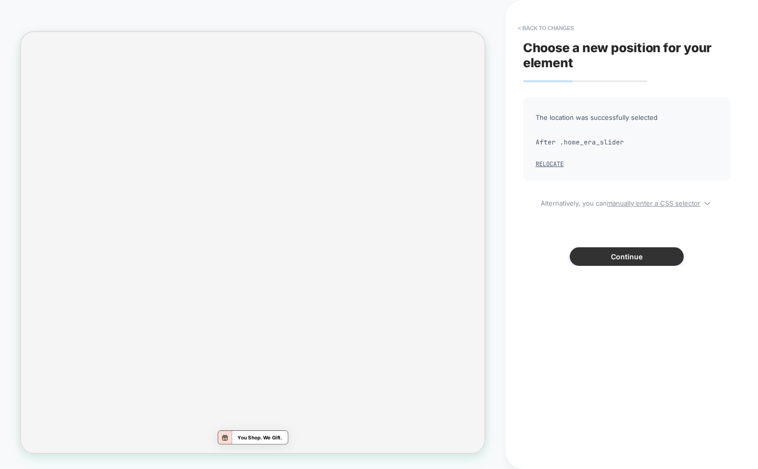
click at [591, 260] on button "Continue" at bounding box center [627, 257] width 114 height 19
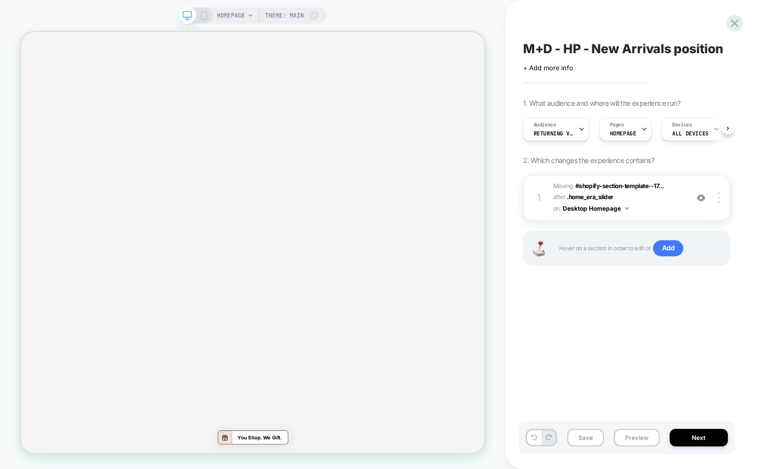
scroll to position [0, 1]
click at [0, 0] on button "Save" at bounding box center [0, 0] width 0 height 0
click at [639, 435] on button "Preview" at bounding box center [637, 438] width 46 height 18
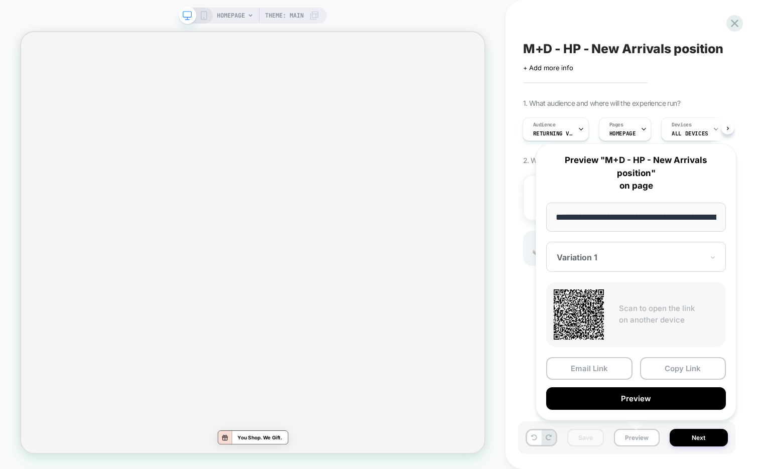
scroll to position [0, 52]
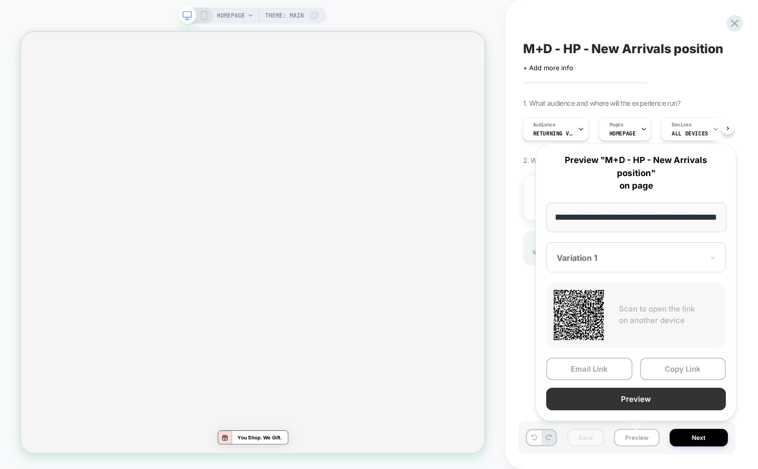
click at [0, 0] on button "Preview" at bounding box center [0, 0] width 0 height 0
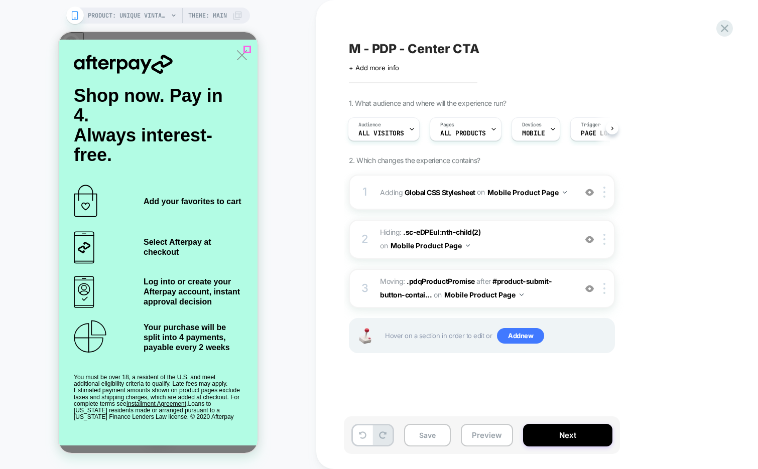
click at [63, 329] on icon "Close" at bounding box center [63, 329] width 0 height 0
click at [0, 0] on img at bounding box center [0, 0] width 0 height 0
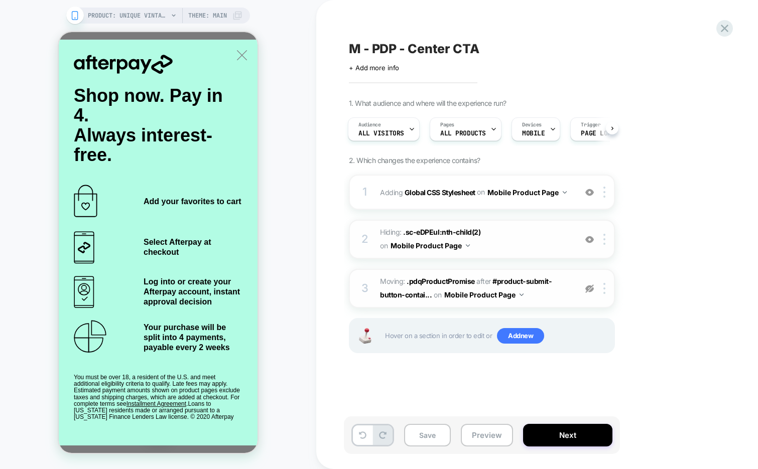
click at [0, 0] on img at bounding box center [0, 0] width 0 height 0
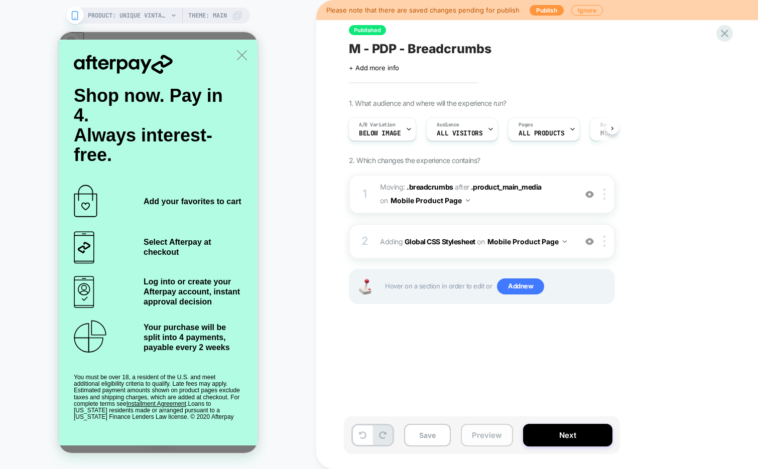
click at [0, 0] on button "Preview" at bounding box center [0, 0] width 0 height 0
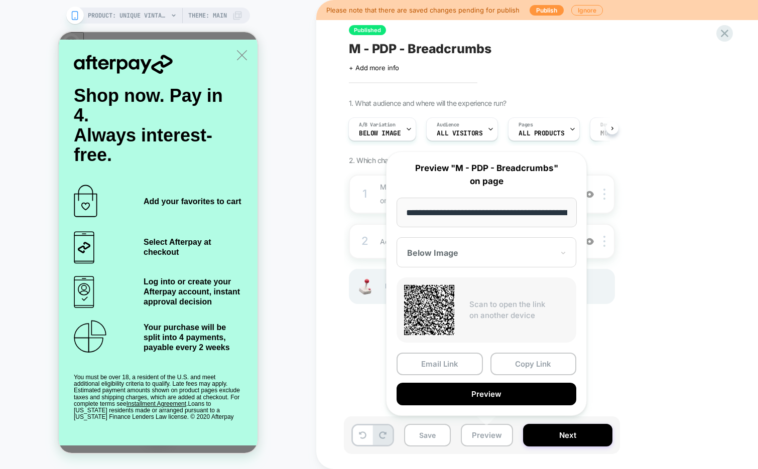
click at [680, 255] on div "1. What audience and where will the experience run? A/B Variation Below Image A…" at bounding box center [532, 214] width 366 height 230
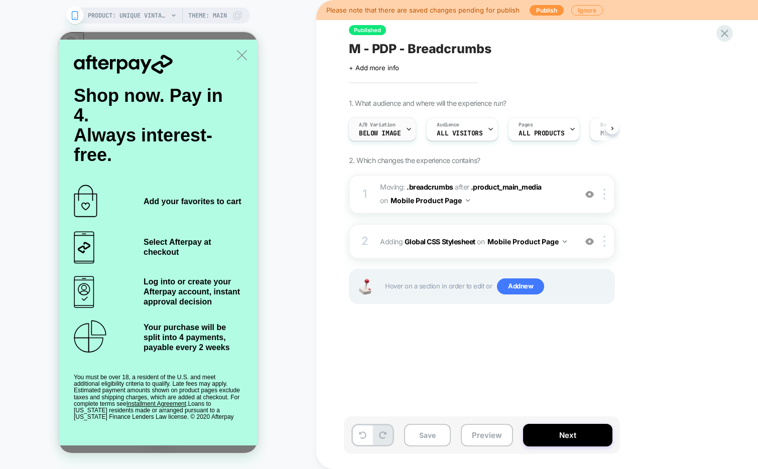
click at [0, 0] on icon at bounding box center [0, 0] width 0 height 0
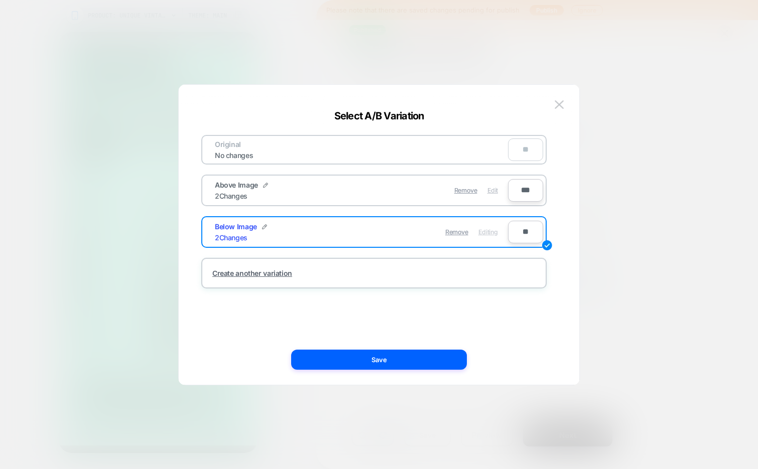
click at [199, 185] on div "Edit" at bounding box center [99, 170] width 199 height 29
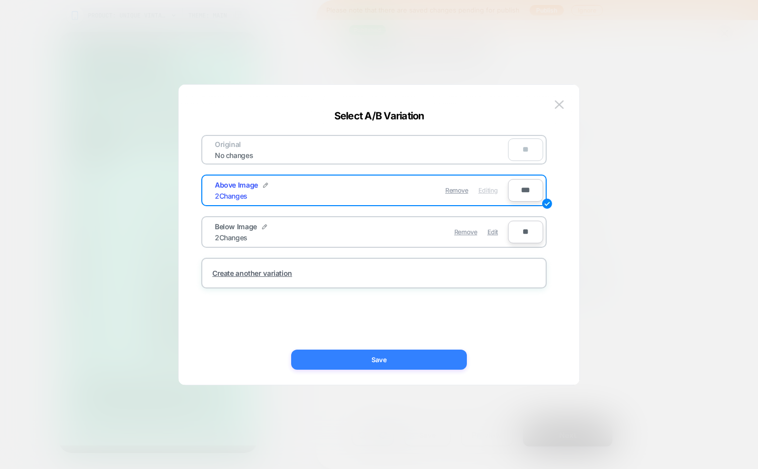
click at [392, 361] on button "Save" at bounding box center [379, 360] width 176 height 20
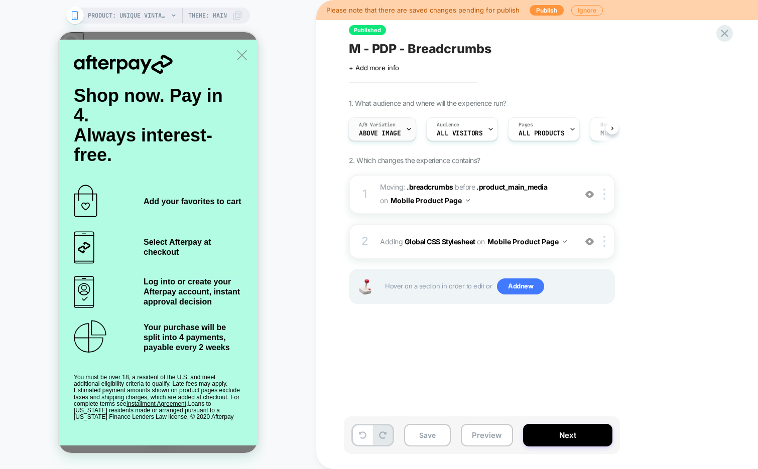
click at [0, 0] on icon at bounding box center [0, 0] width 0 height 0
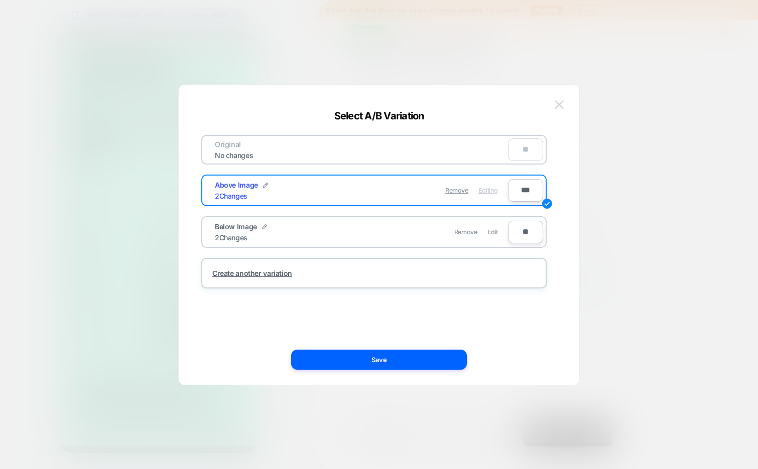
click at [559, 104] on img at bounding box center [559, 104] width 9 height 9
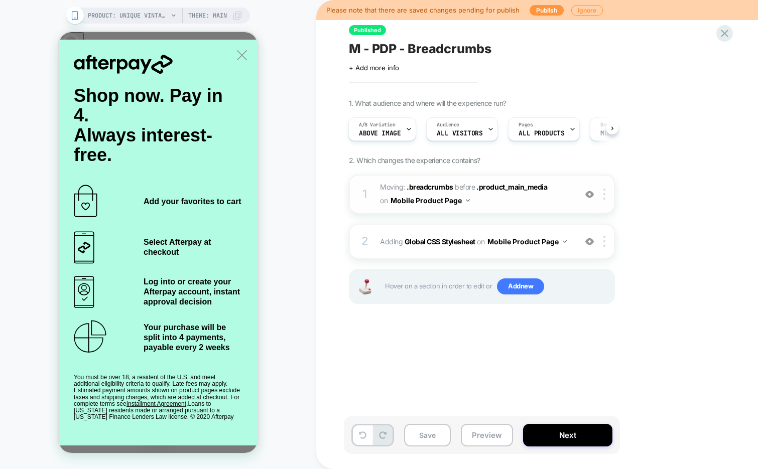
click at [0, 0] on img at bounding box center [0, 0] width 0 height 0
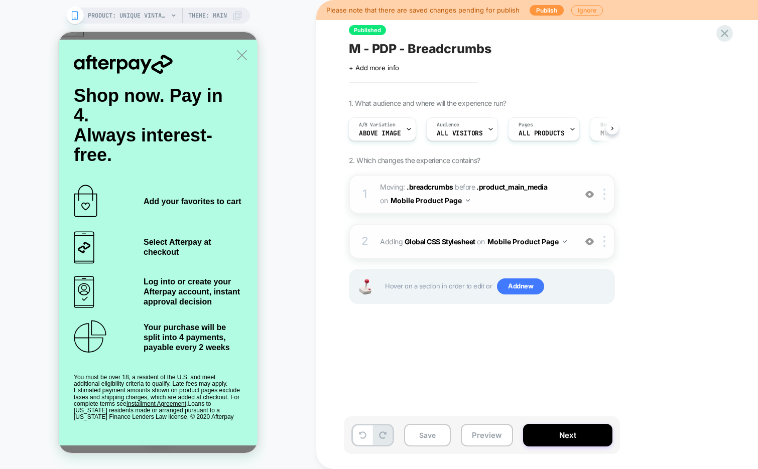
scroll to position [0, 0]
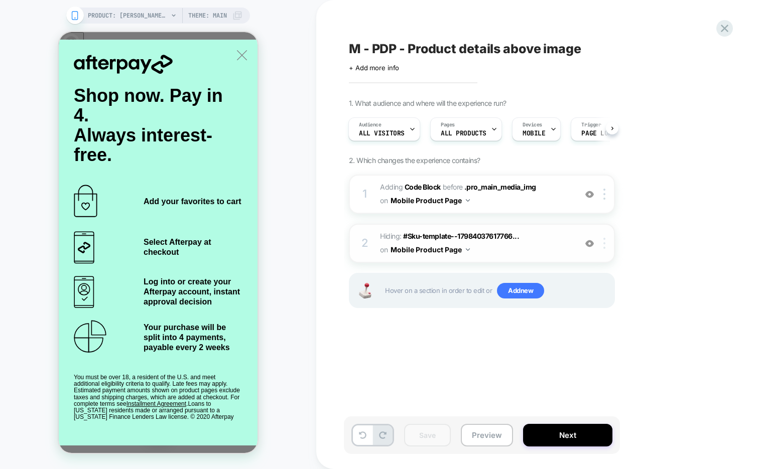
click at [0, 0] on div at bounding box center [0, 0] width 0 height 0
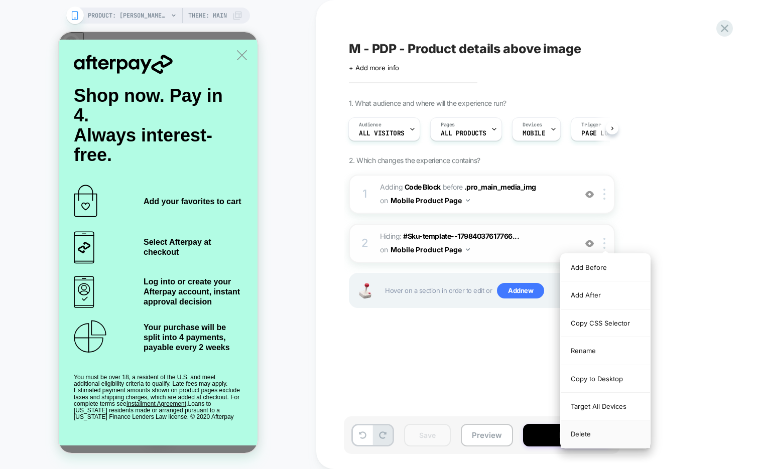
click at [0, 0] on div "Delete" at bounding box center [0, 0] width 0 height 0
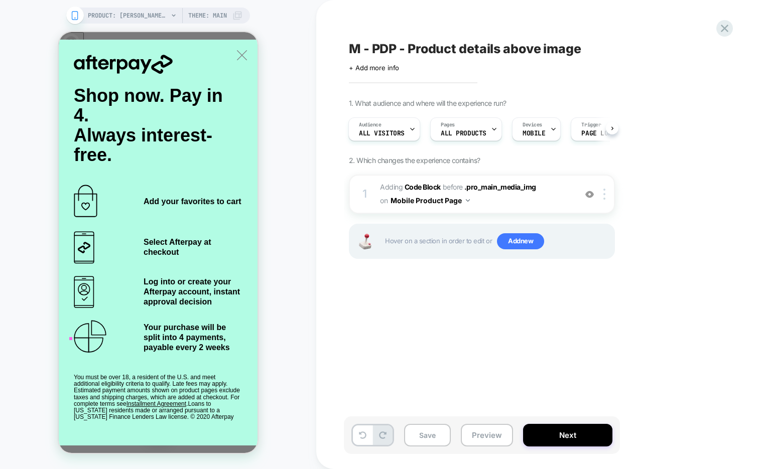
scroll to position [134, 0]
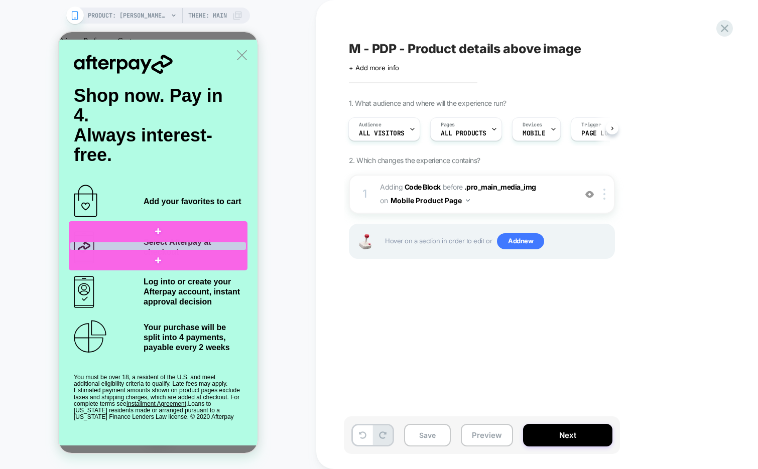
click at [104, 247] on div at bounding box center [158, 246] width 177 height 9
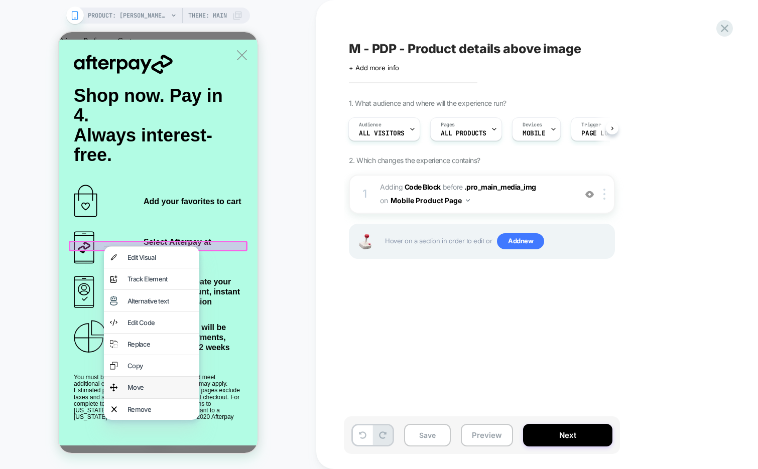
click at [145, 382] on div "Move" at bounding box center [151, 387] width 95 height 21
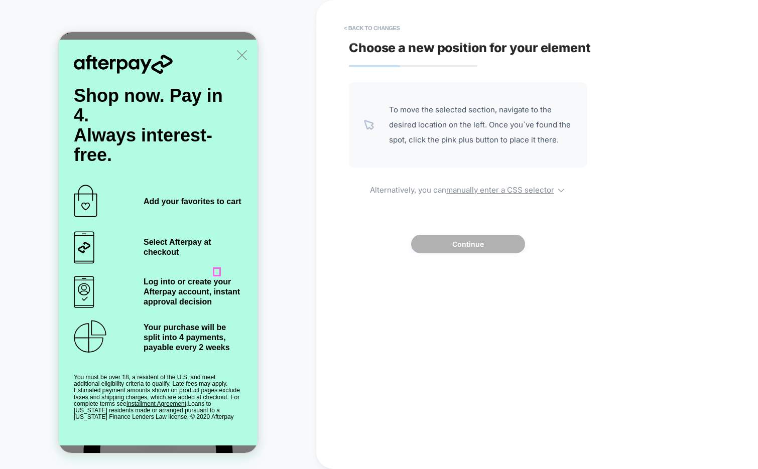
scroll to position [1545, 0]
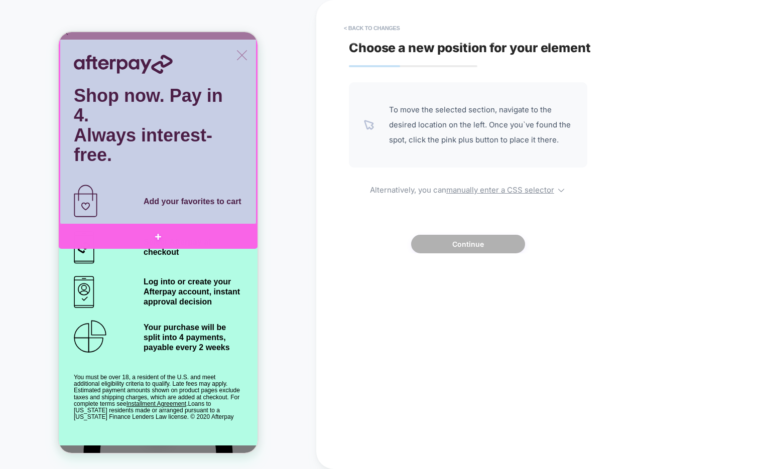
click at [222, 236] on div at bounding box center [158, 237] width 199 height 24
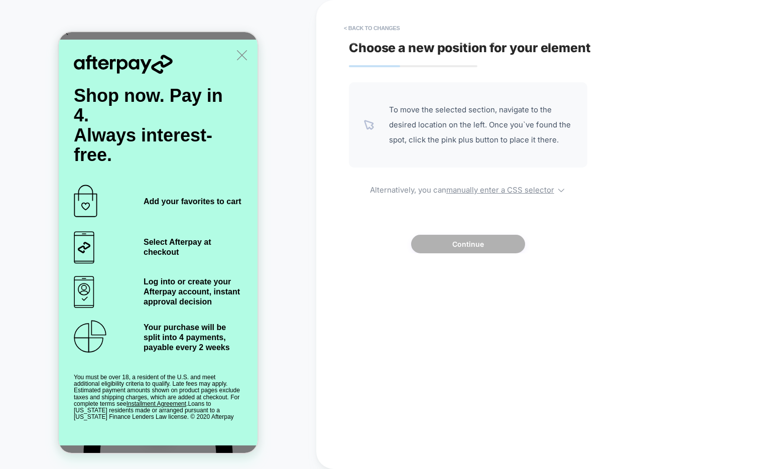
scroll to position [1520, 0]
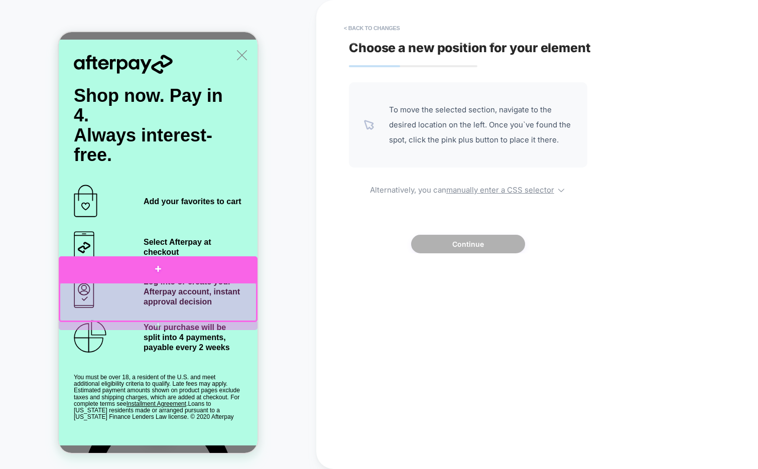
click at [245, 270] on div at bounding box center [158, 270] width 199 height 26
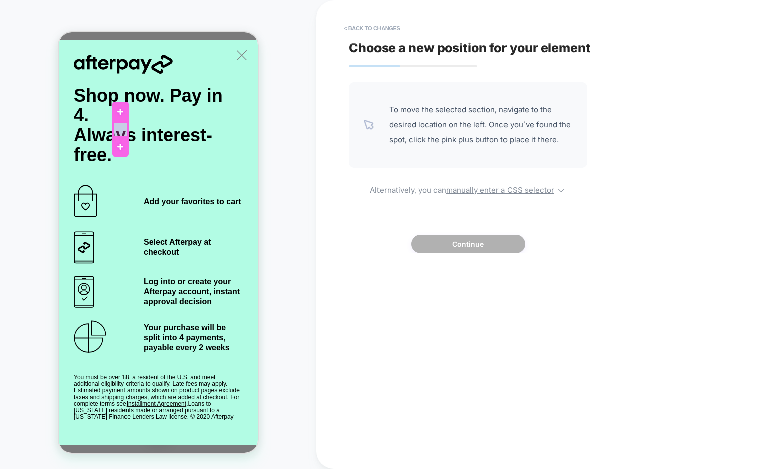
scroll to position [382, 0]
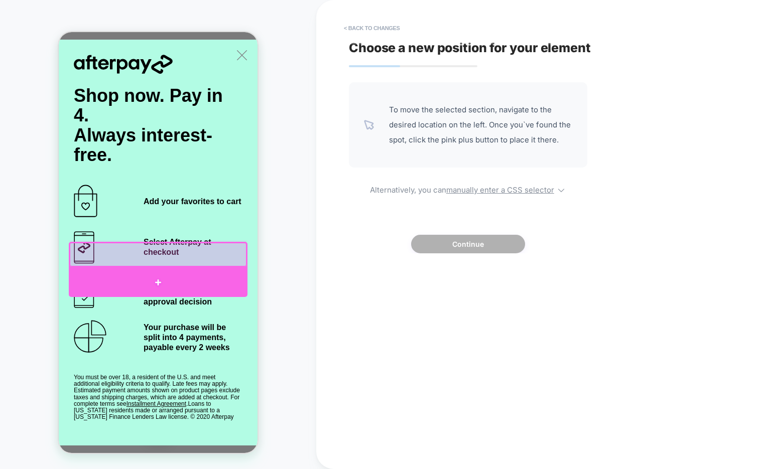
click at [219, 273] on div at bounding box center [158, 282] width 179 height 29
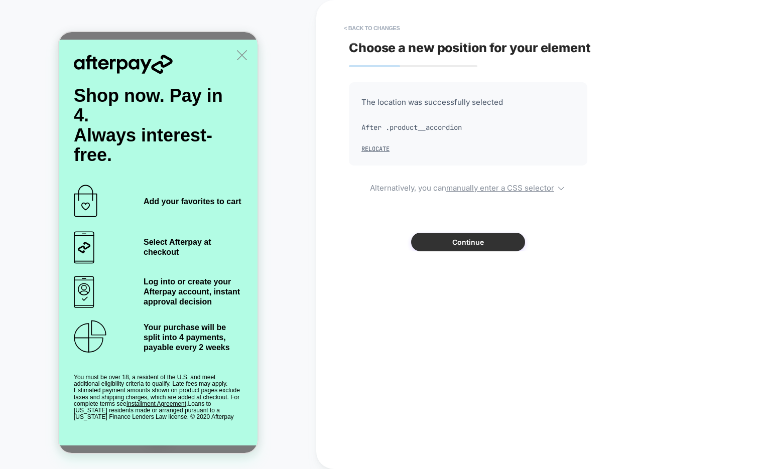
click at [0, 0] on button "Continue" at bounding box center [0, 0] width 0 height 0
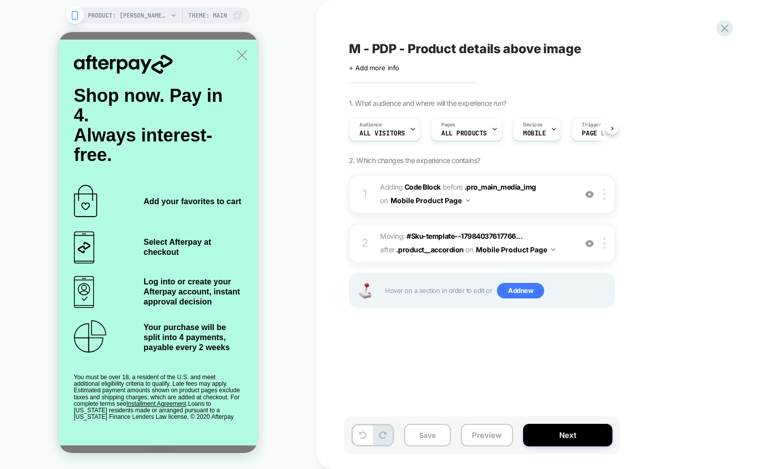
scroll to position [0, 1]
click at [423, 436] on button "Save" at bounding box center [427, 435] width 47 height 23
